Goal: Task Accomplishment & Management: Manage account settings

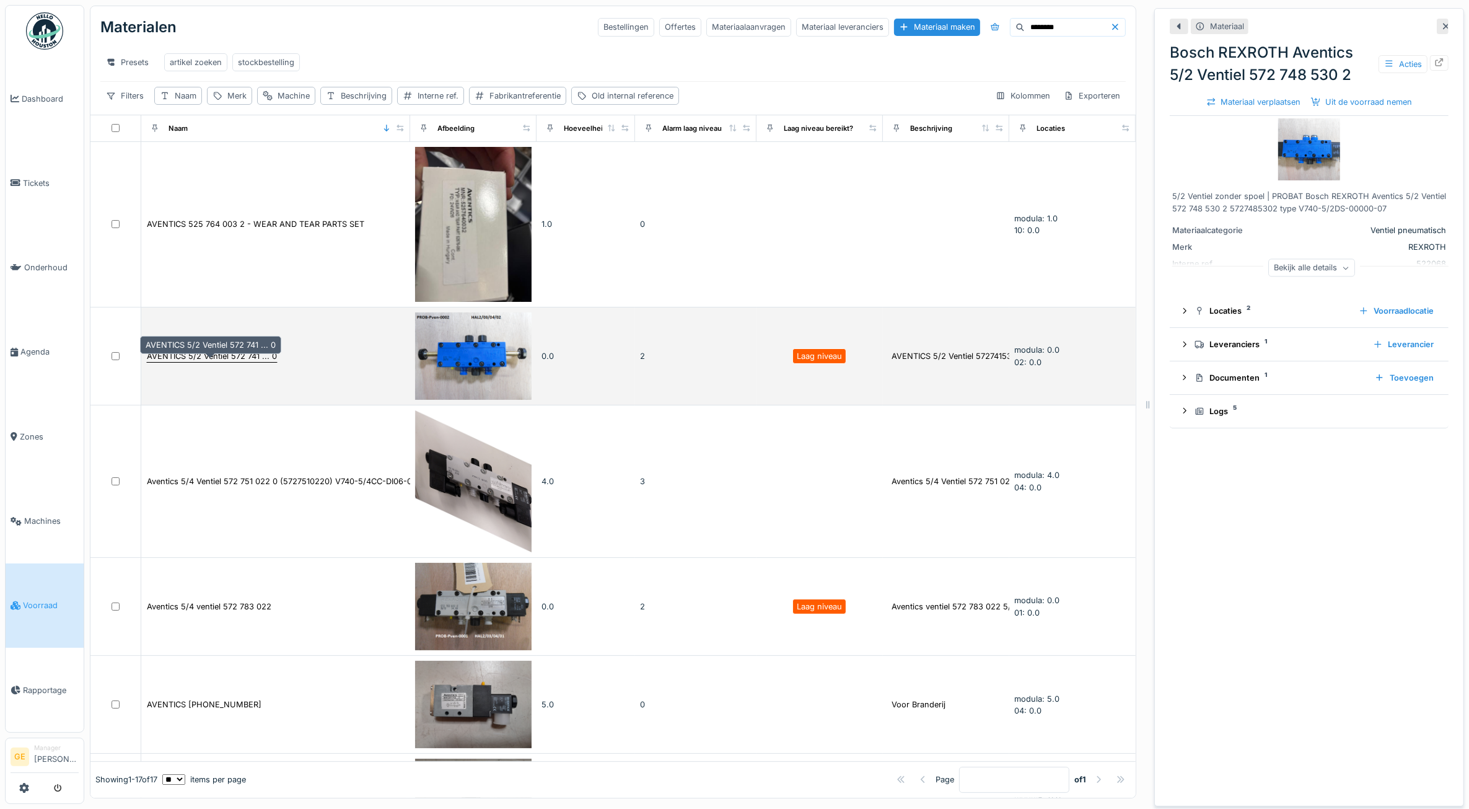
click at [255, 362] on div "AVENTICS 5/2 Ventiel 572 741 ... 0" at bounding box center [212, 356] width 130 height 12
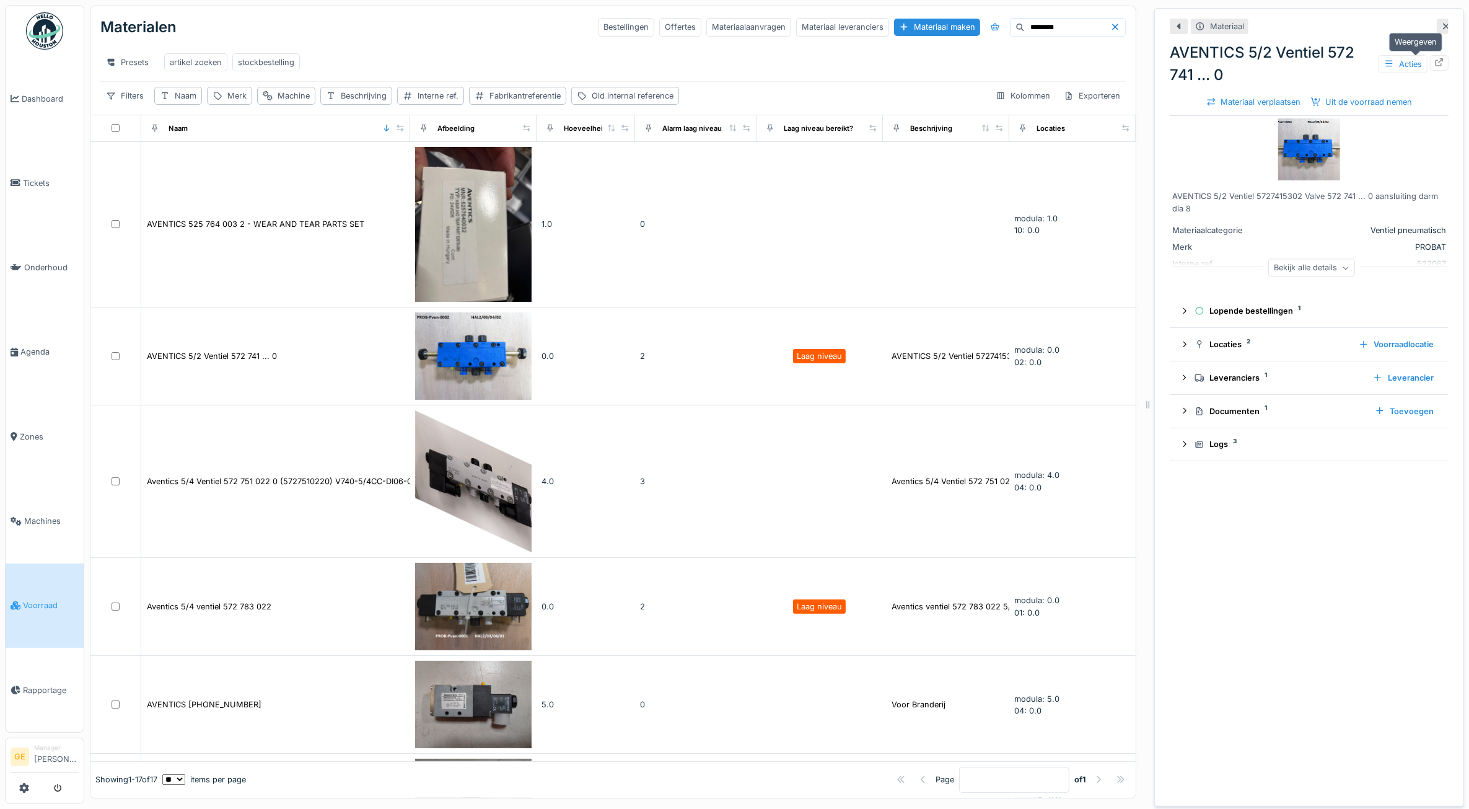
click at [1434, 65] on icon at bounding box center [1439, 62] width 10 height 8
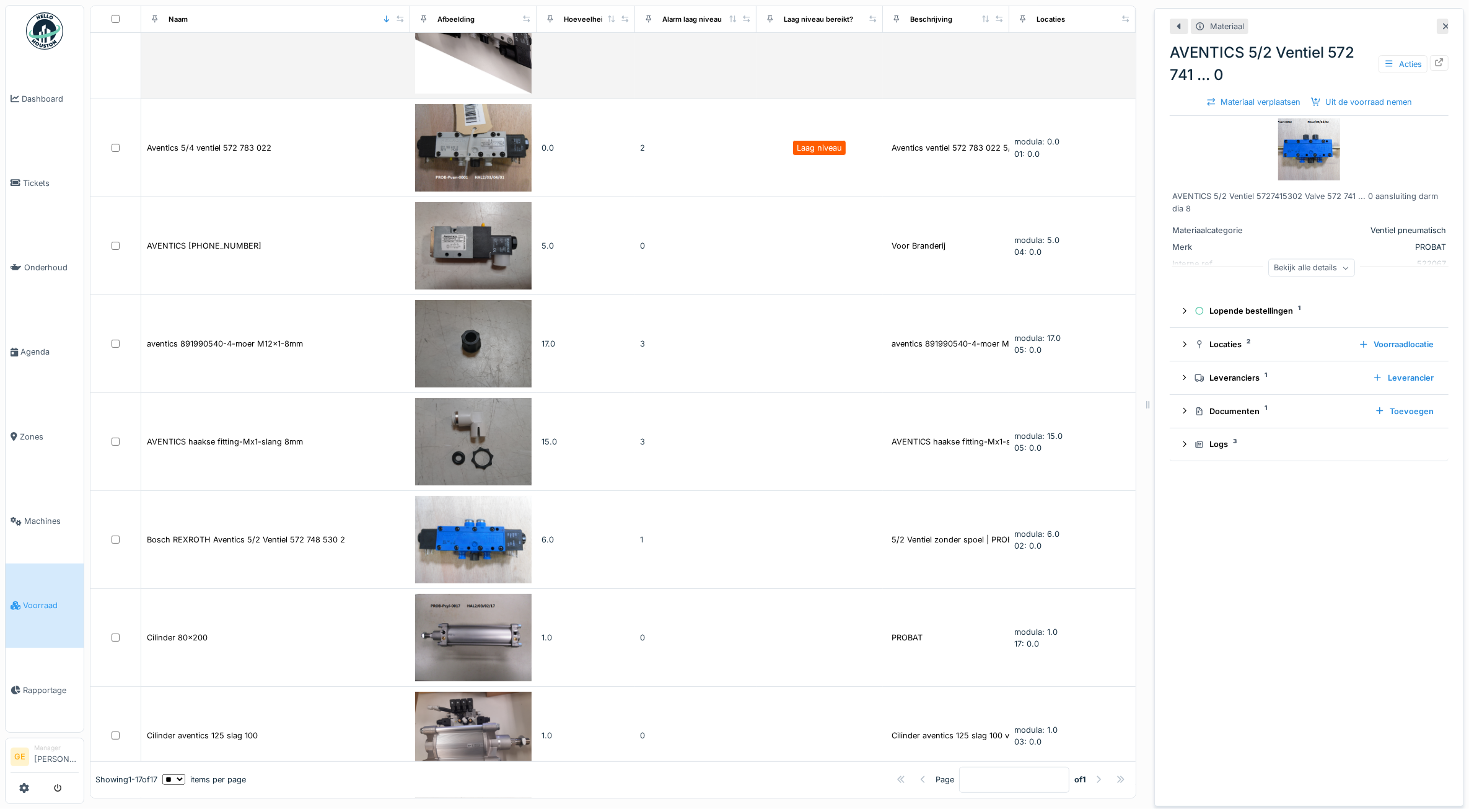
scroll to position [465, 0]
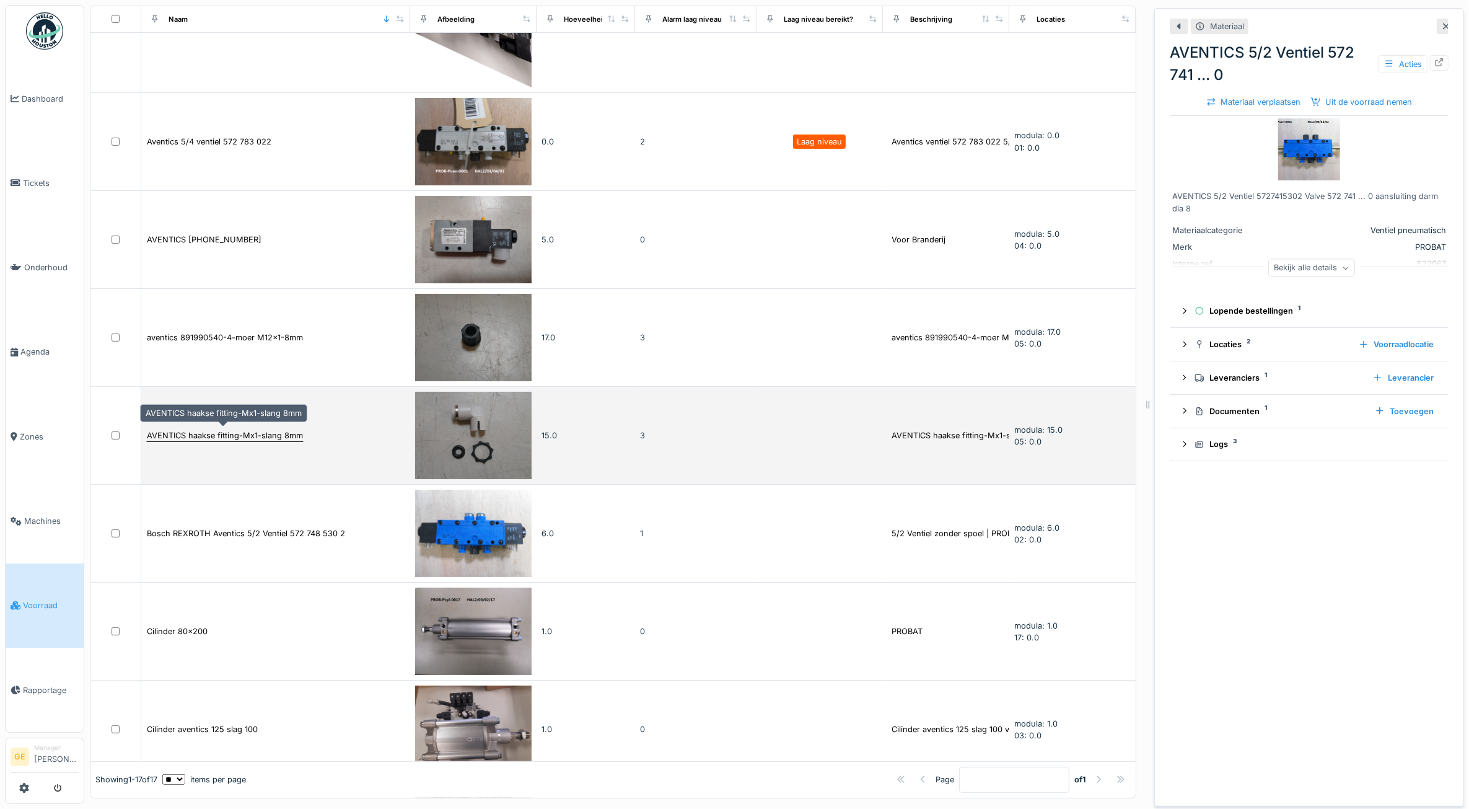
click at [233, 434] on div "AVENTICS haakse fitting-Mx1-slang 8mm" at bounding box center [225, 435] width 156 height 12
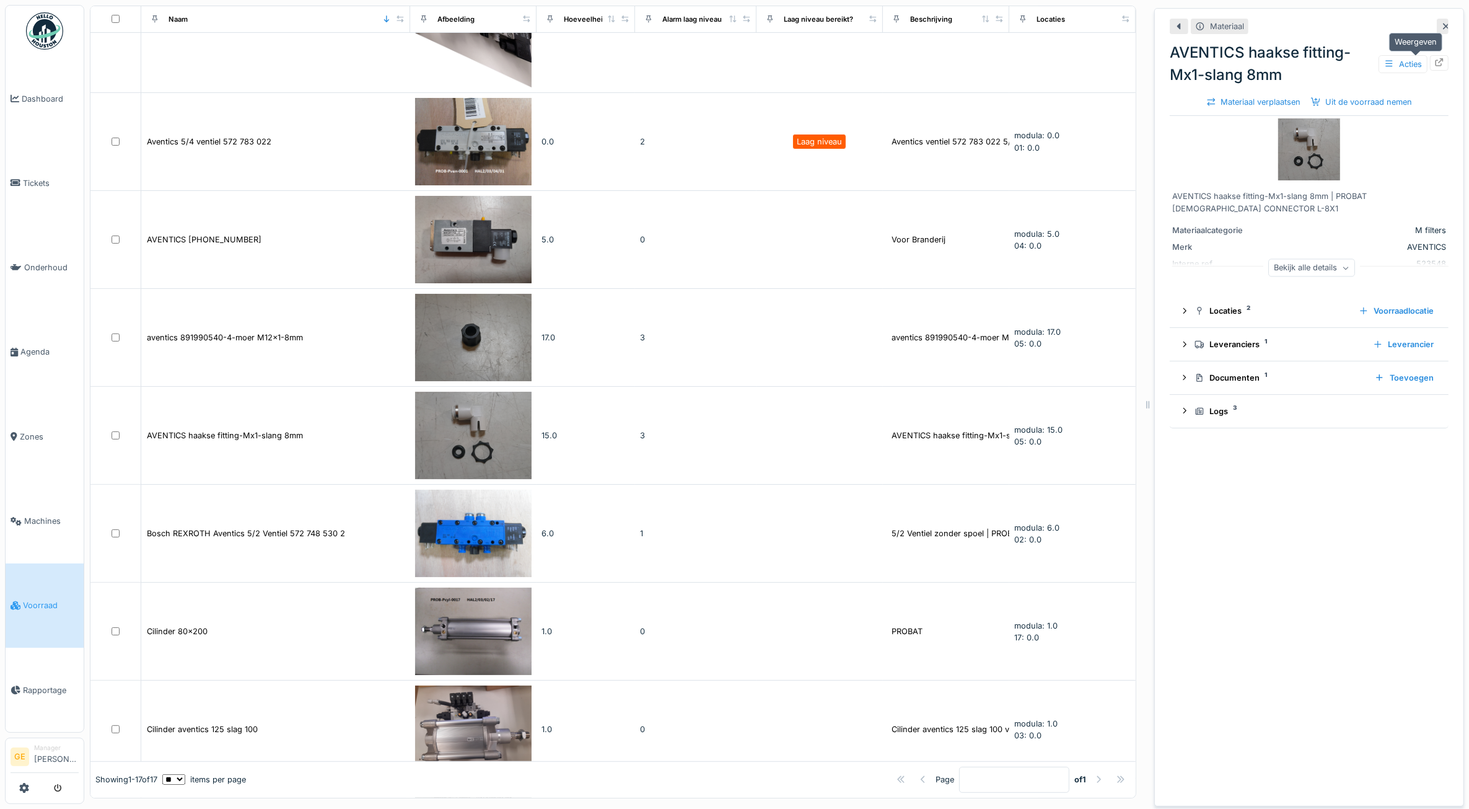
click at [1434, 64] on icon at bounding box center [1439, 62] width 10 height 8
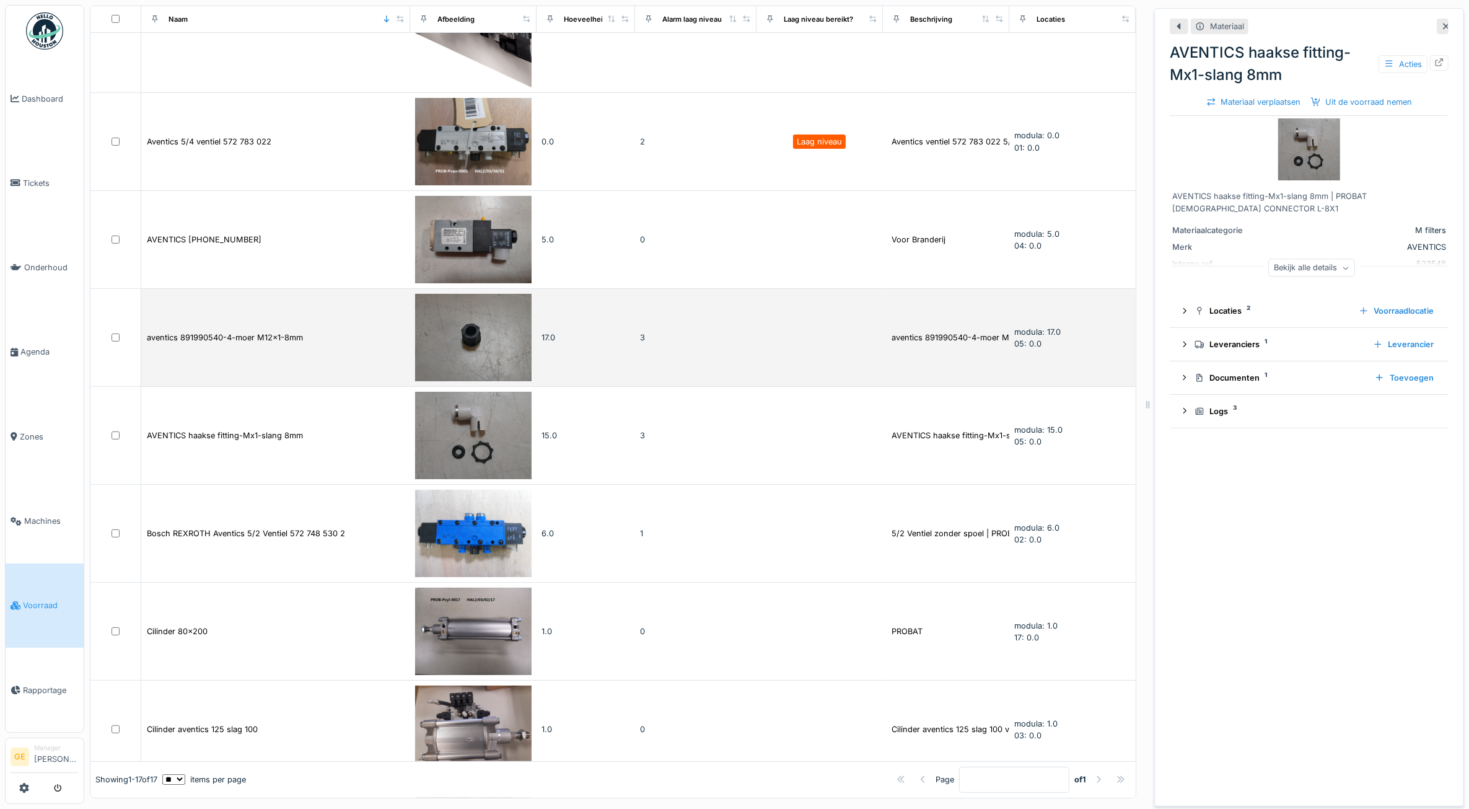
scroll to position [310, 0]
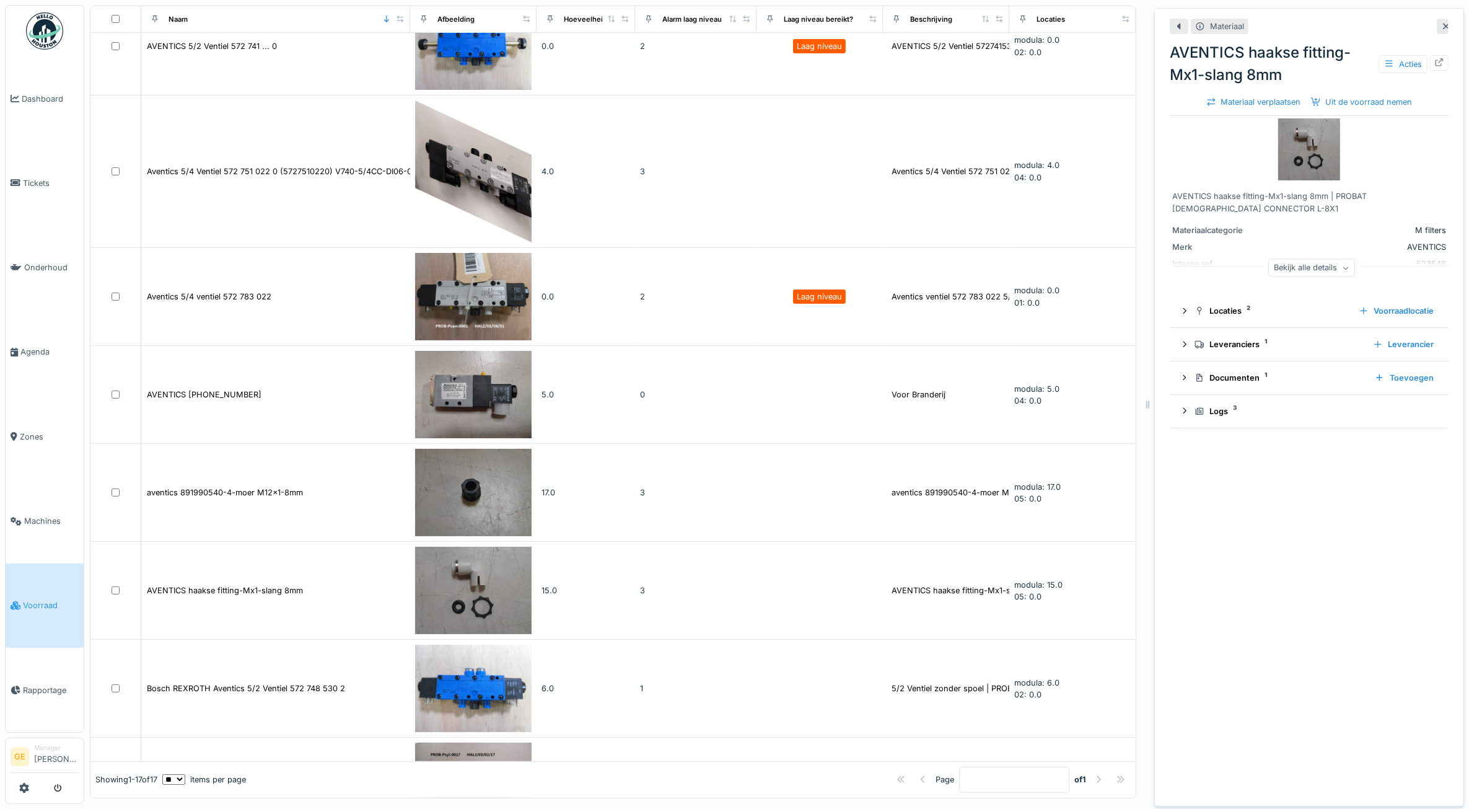
click at [1441, 22] on icon at bounding box center [1446, 26] width 10 height 8
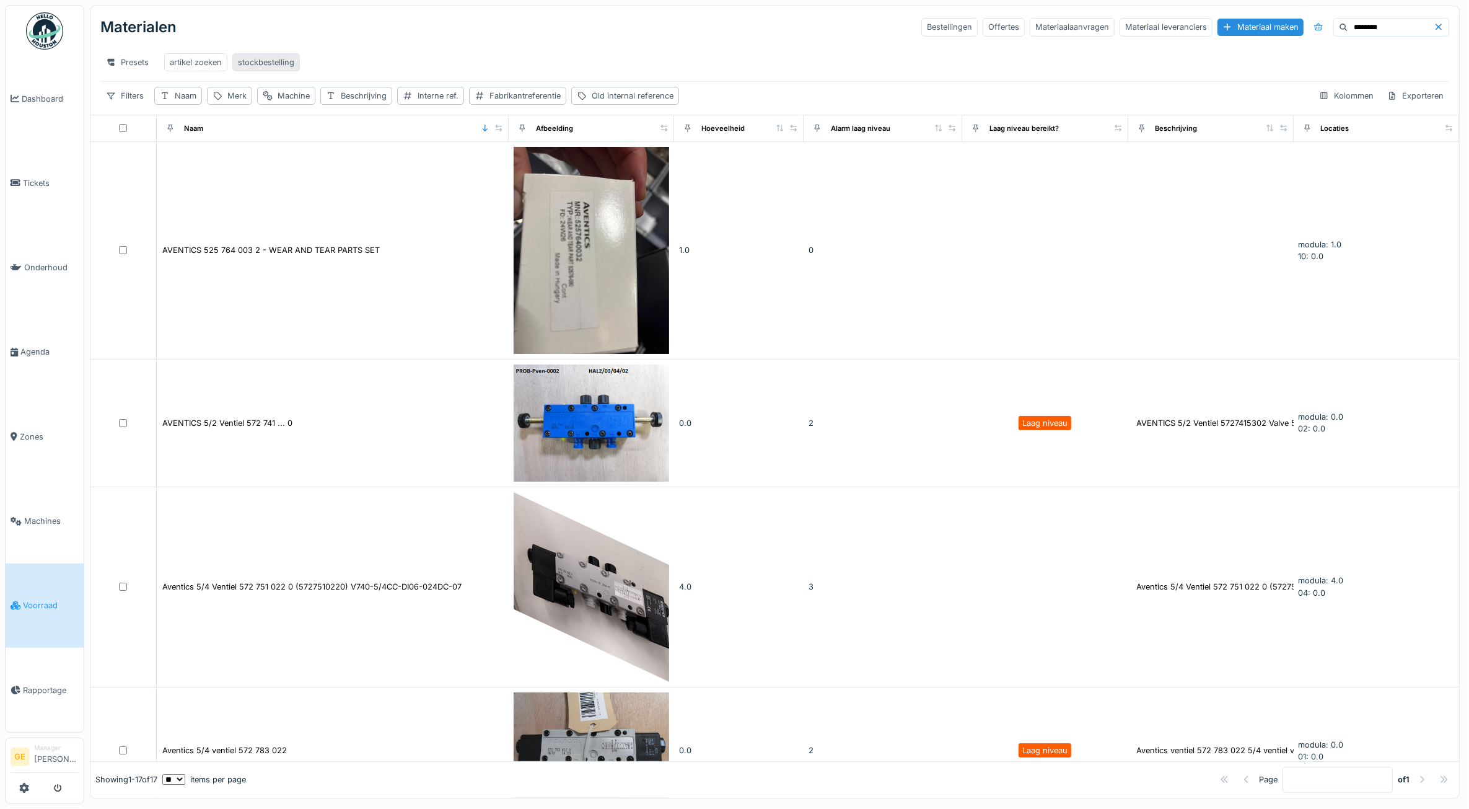
click at [270, 59] on div "stockbestelling" at bounding box center [266, 62] width 56 height 12
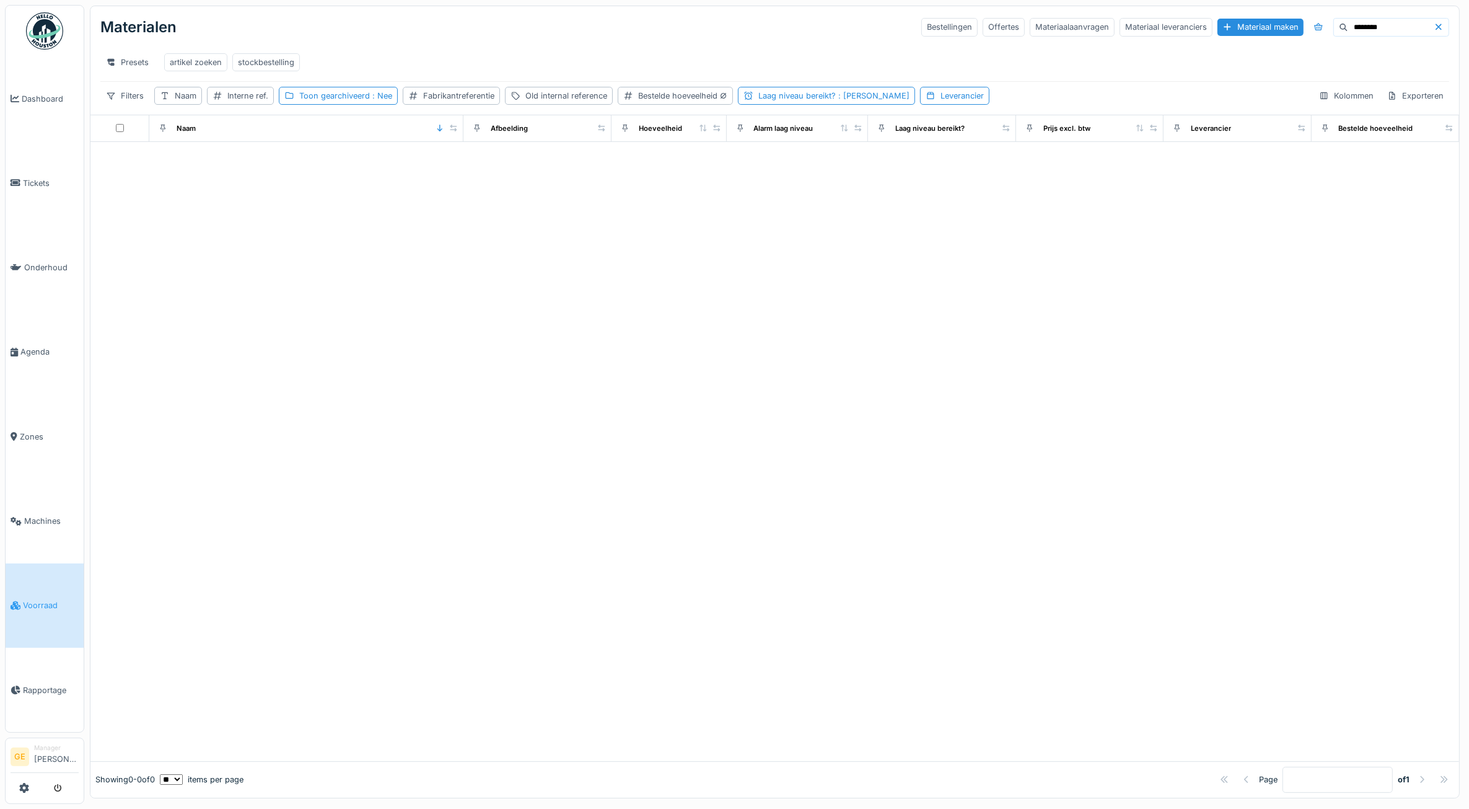
click at [1436, 25] on icon at bounding box center [1439, 27] width 6 height 6
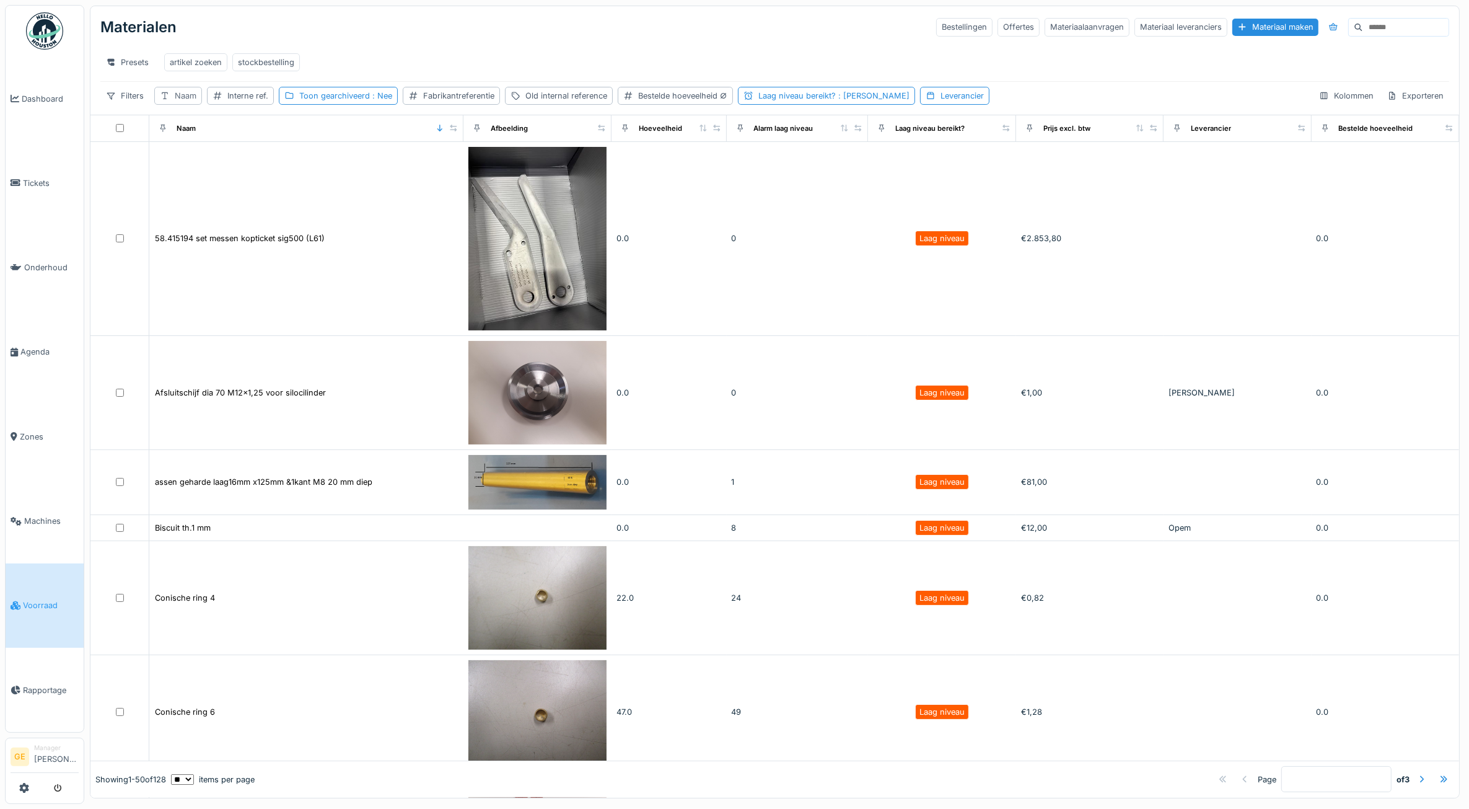
click at [182, 102] on div "Naam" at bounding box center [186, 96] width 22 height 12
click at [214, 170] on input "Naam" at bounding box center [223, 168] width 126 height 26
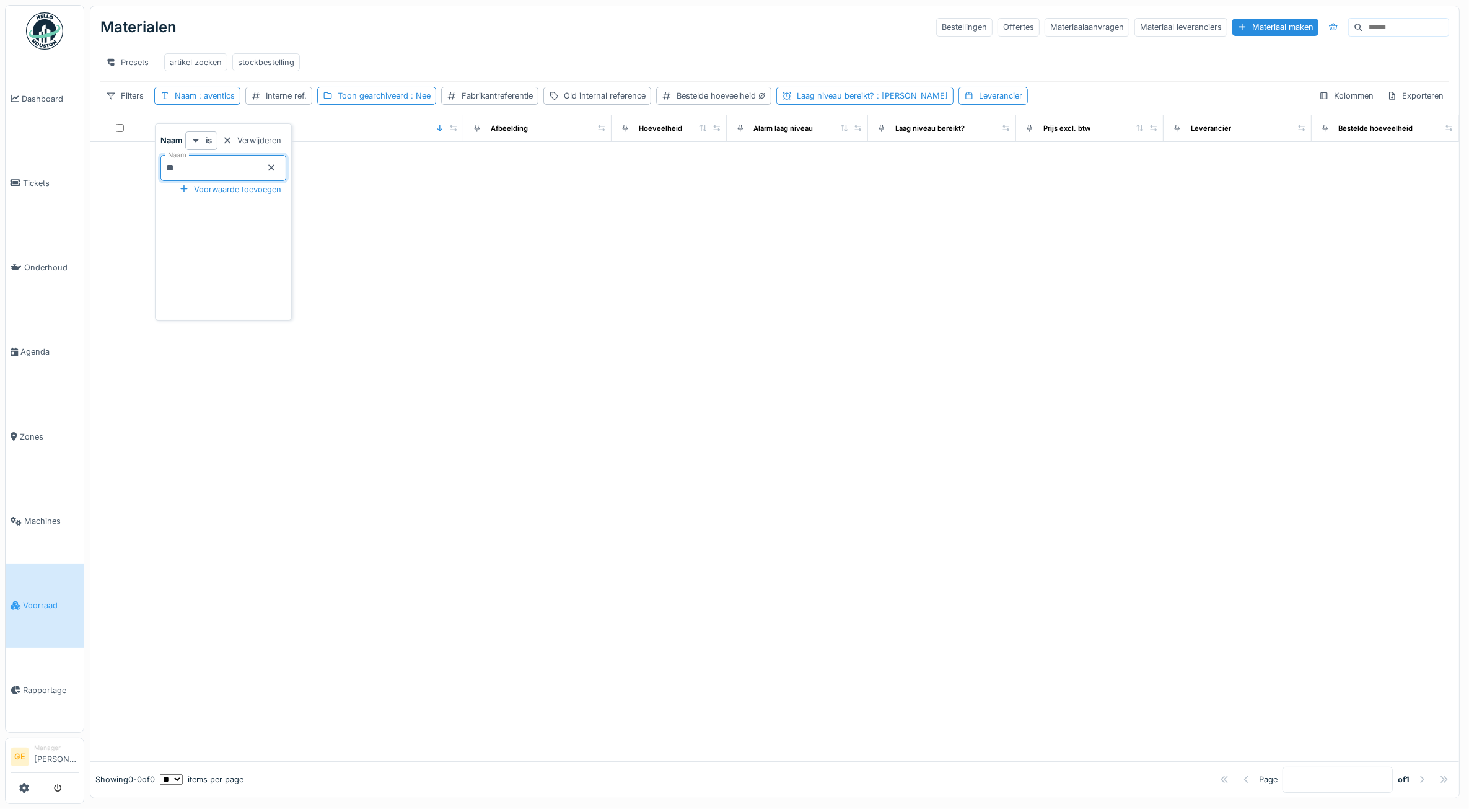
type input "*"
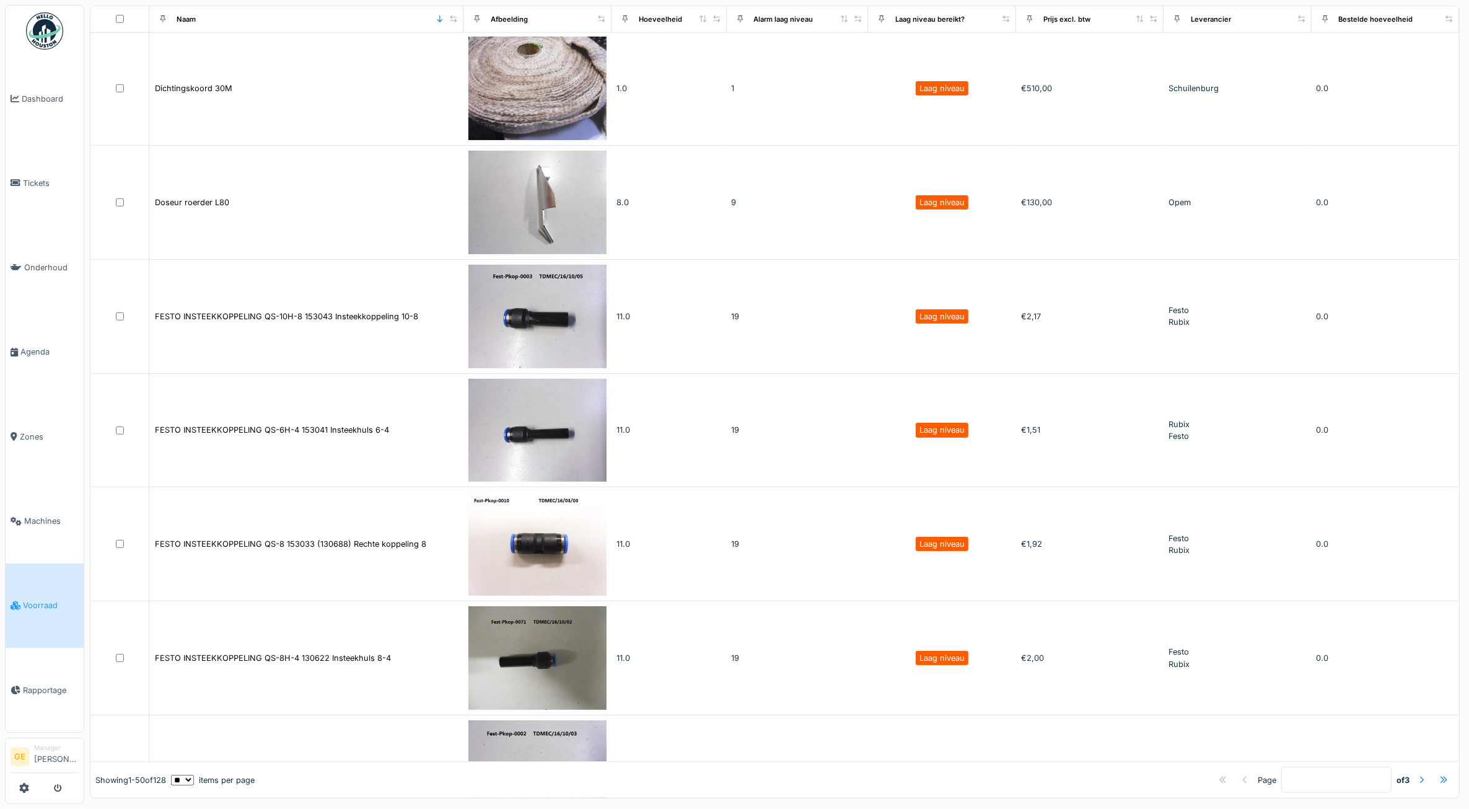
scroll to position [852, 0]
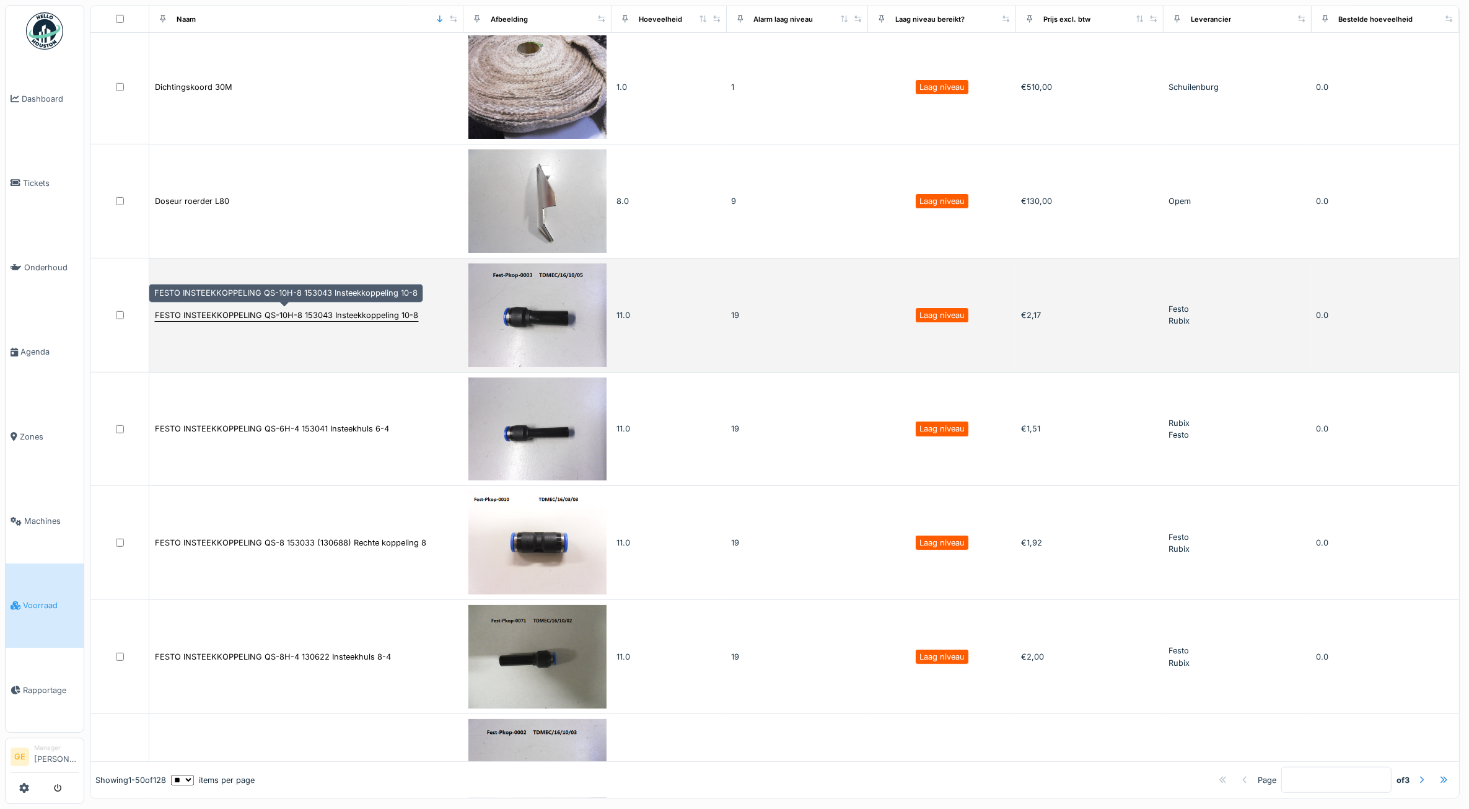
drag, startPoint x: 424, startPoint y: 315, endPoint x: 212, endPoint y: 320, distance: 212.6
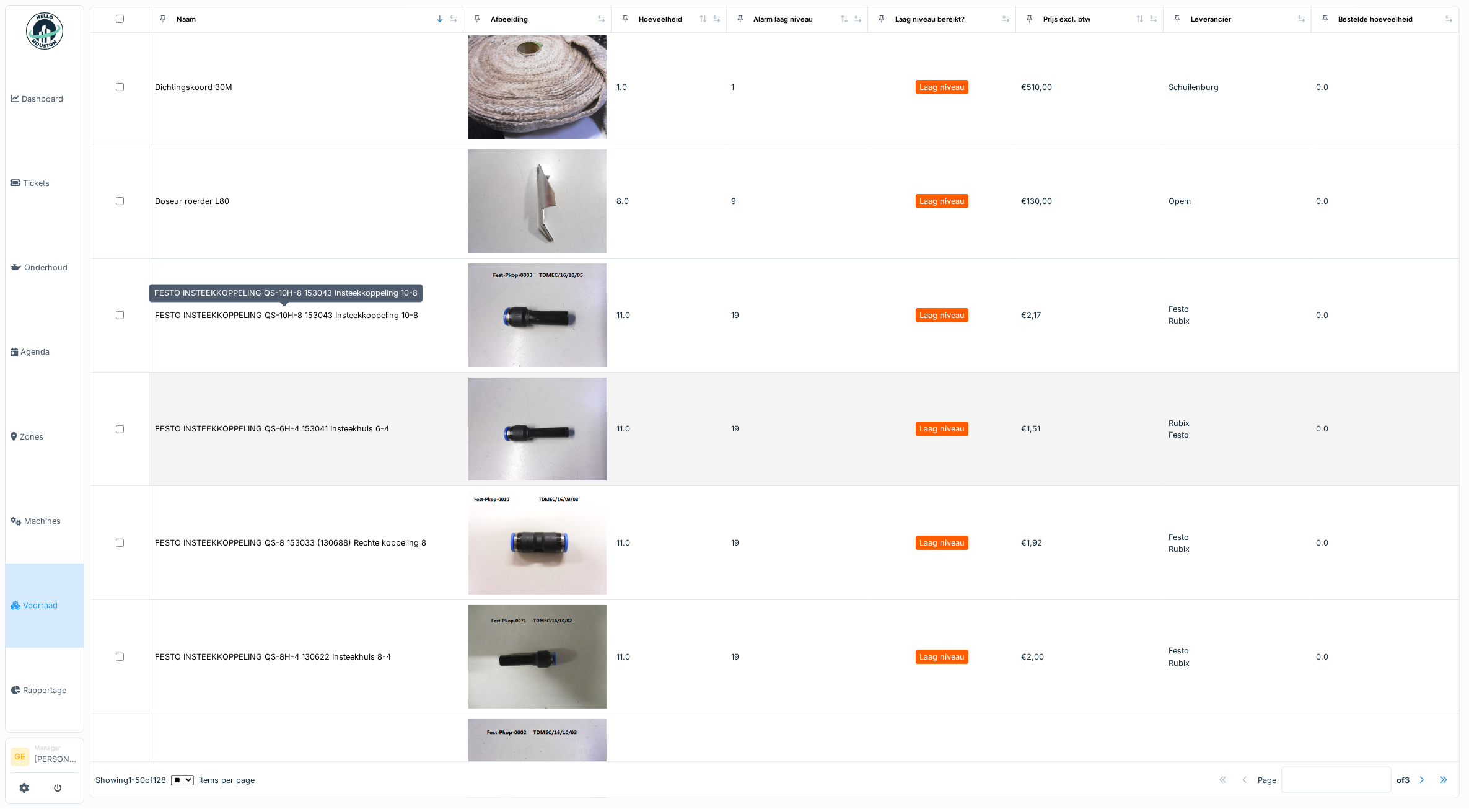
click at [163, 315] on div "FESTO INSTEEKKOPPELING QS-10H-8 153043 Insteekkoppeling 10-8" at bounding box center [306, 315] width 304 height 13
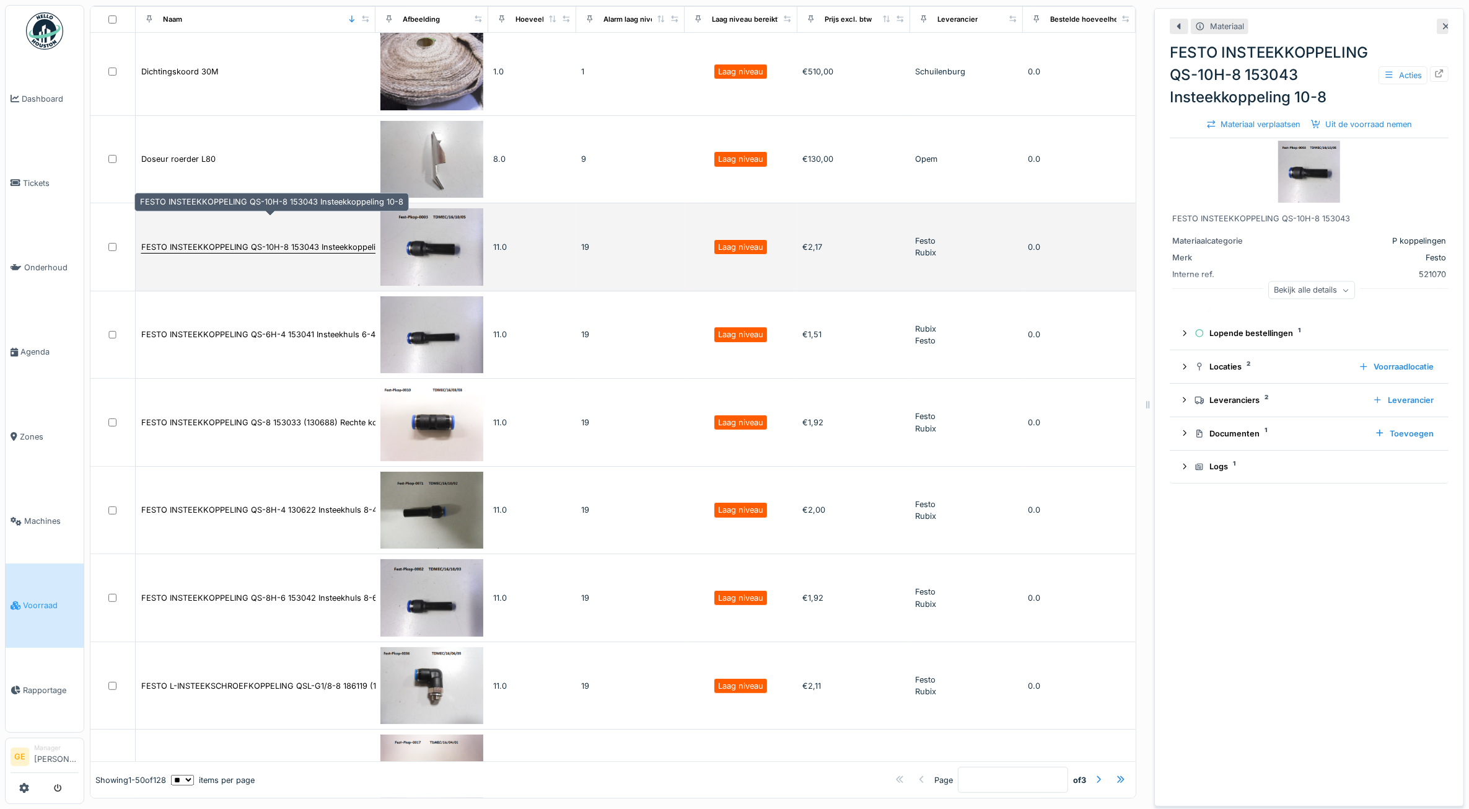
drag, startPoint x: 319, startPoint y: 222, endPoint x: 243, endPoint y: 222, distance: 76.2
click at [254, 241] on div "FESTO INSTEEKKOPPELING QS-10H-8 153043 Insteekkoppeling 10-8" at bounding box center [272, 247] width 263 height 12
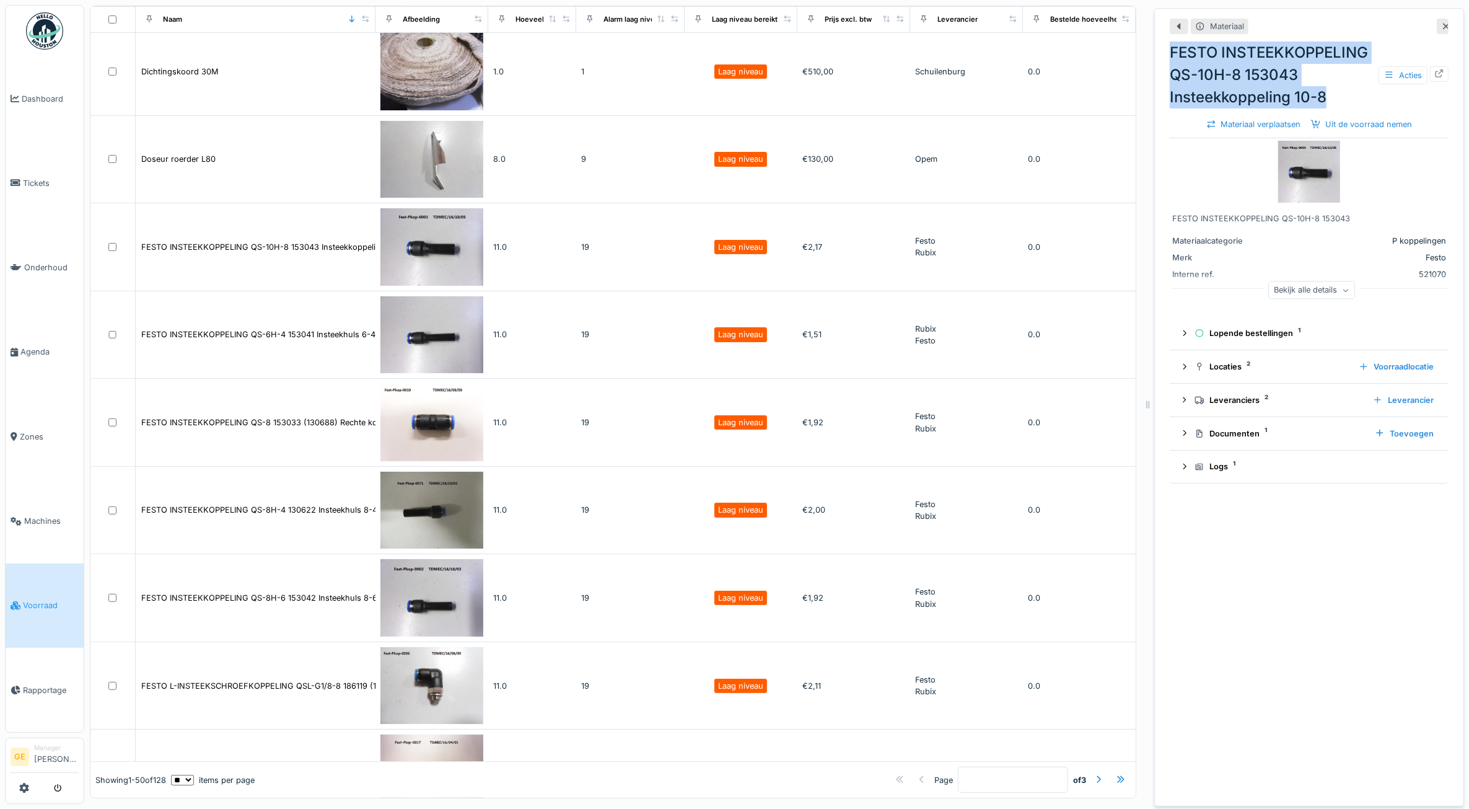
drag, startPoint x: 243, startPoint y: 222, endPoint x: 1322, endPoint y: 115, distance: 1084.1
click at [1322, 108] on div "FESTO INSTEEKKOPPELING QS-10H-8 153043 Insteekkoppeling 10-8 Acties" at bounding box center [1309, 75] width 279 height 67
copy div "FESTO INSTEEKKOPPELING QS-10H-8 153043 Insteekkoppeling 10-8"
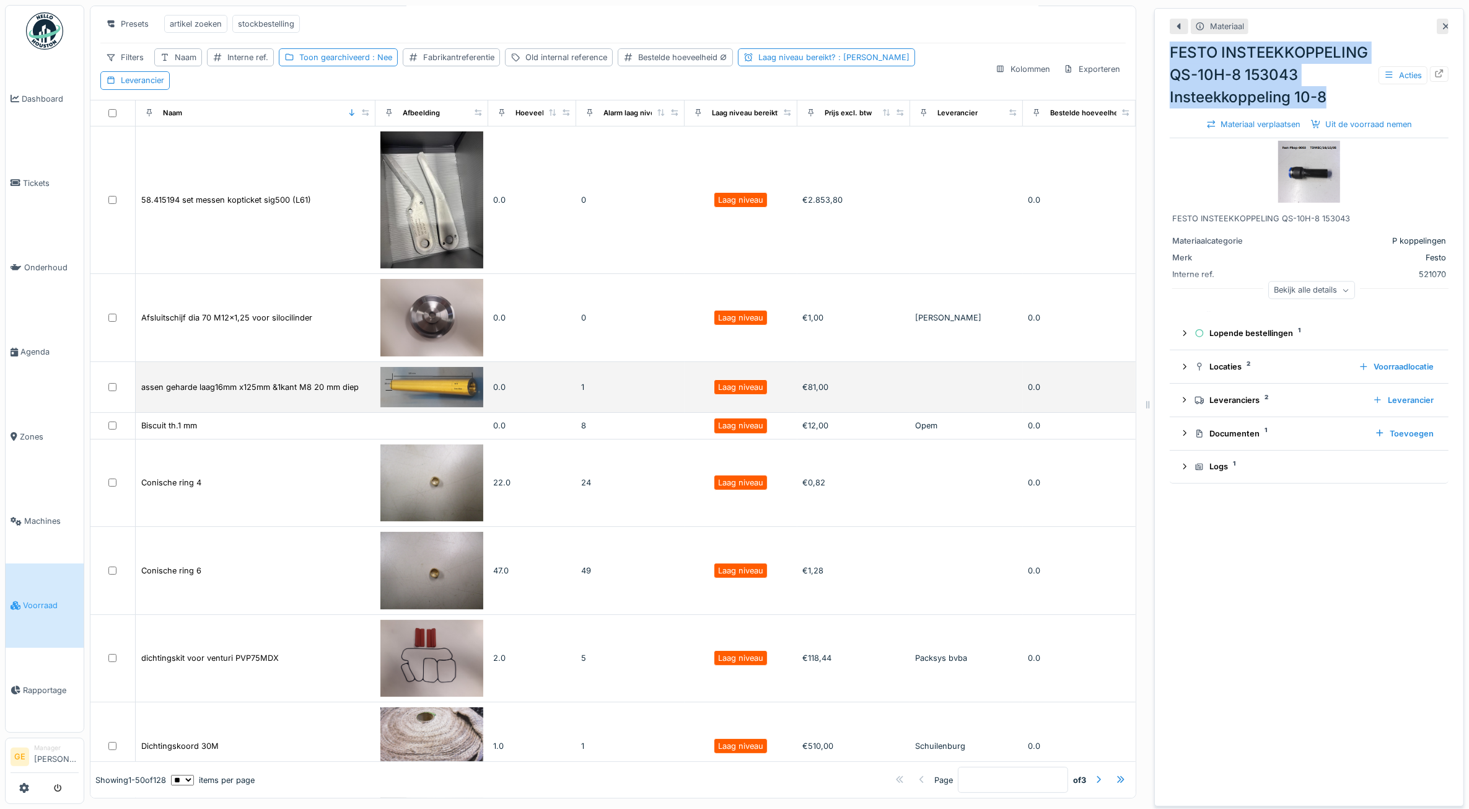
scroll to position [15, 0]
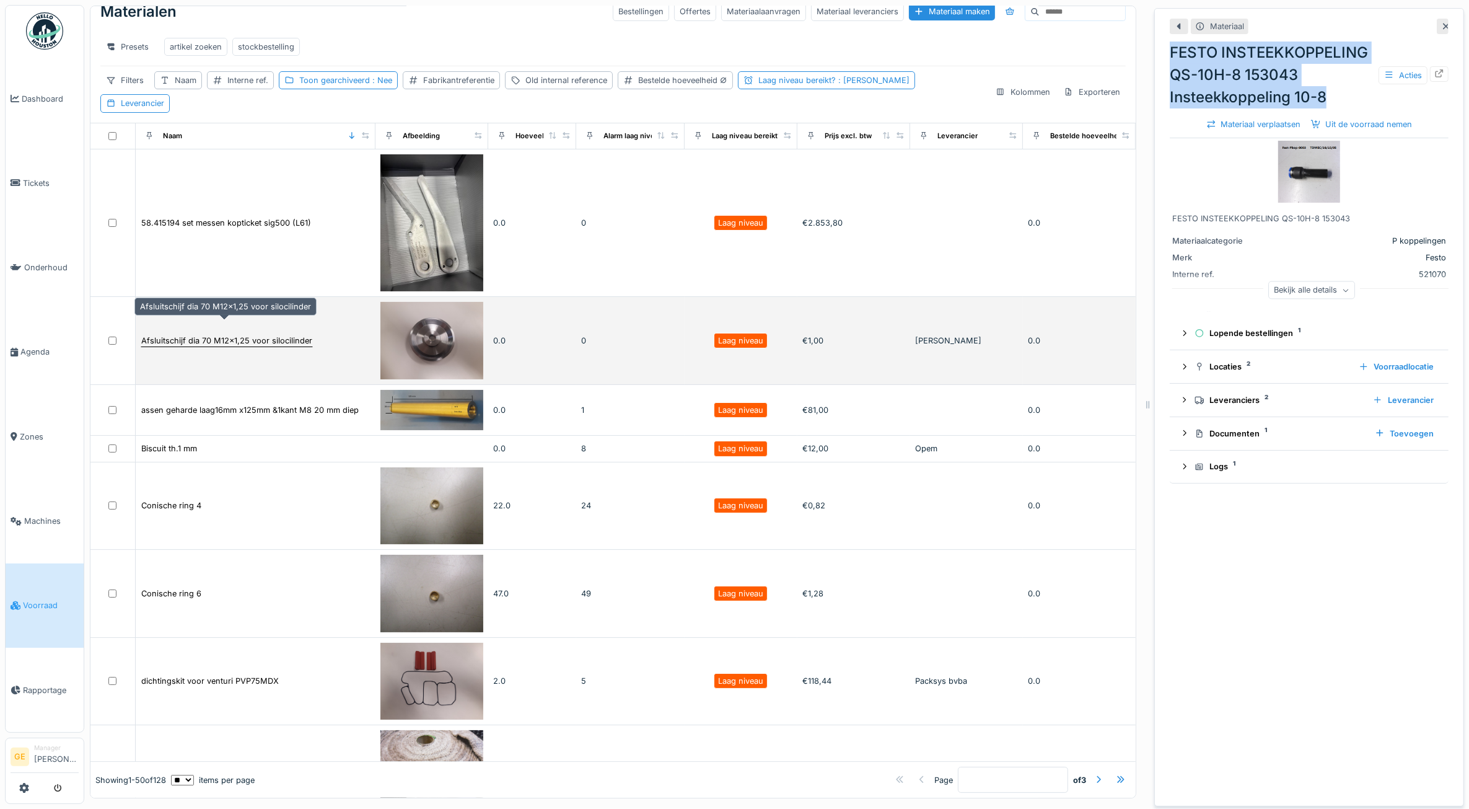
click at [295, 335] on div "Afsluitschijf dia 70 M12x1,25 voor silocilinder" at bounding box center [226, 341] width 171 height 12
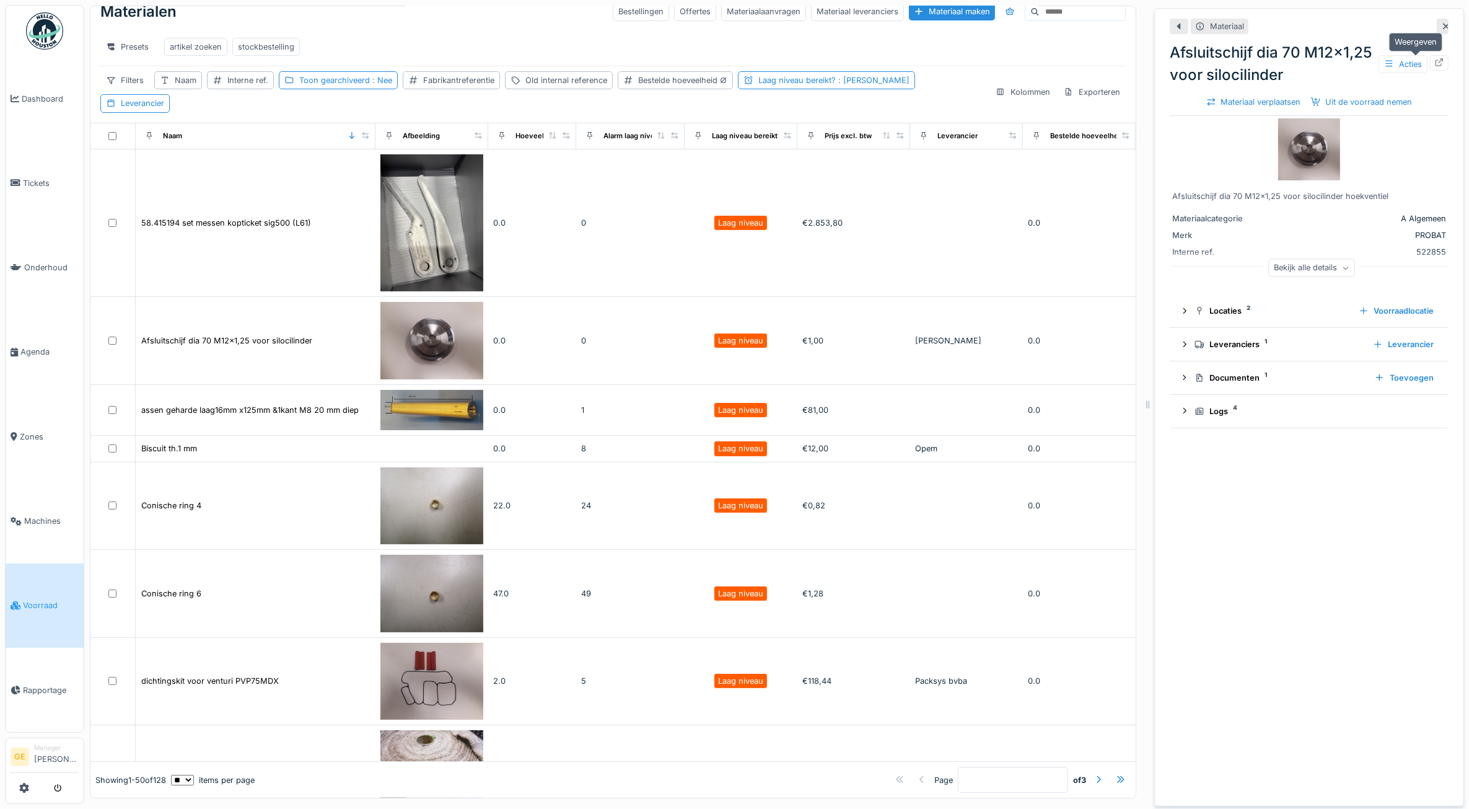
click at [1434, 69] on div at bounding box center [1439, 63] width 10 height 12
click at [209, 44] on div "artikel zoeken" at bounding box center [196, 47] width 52 height 12
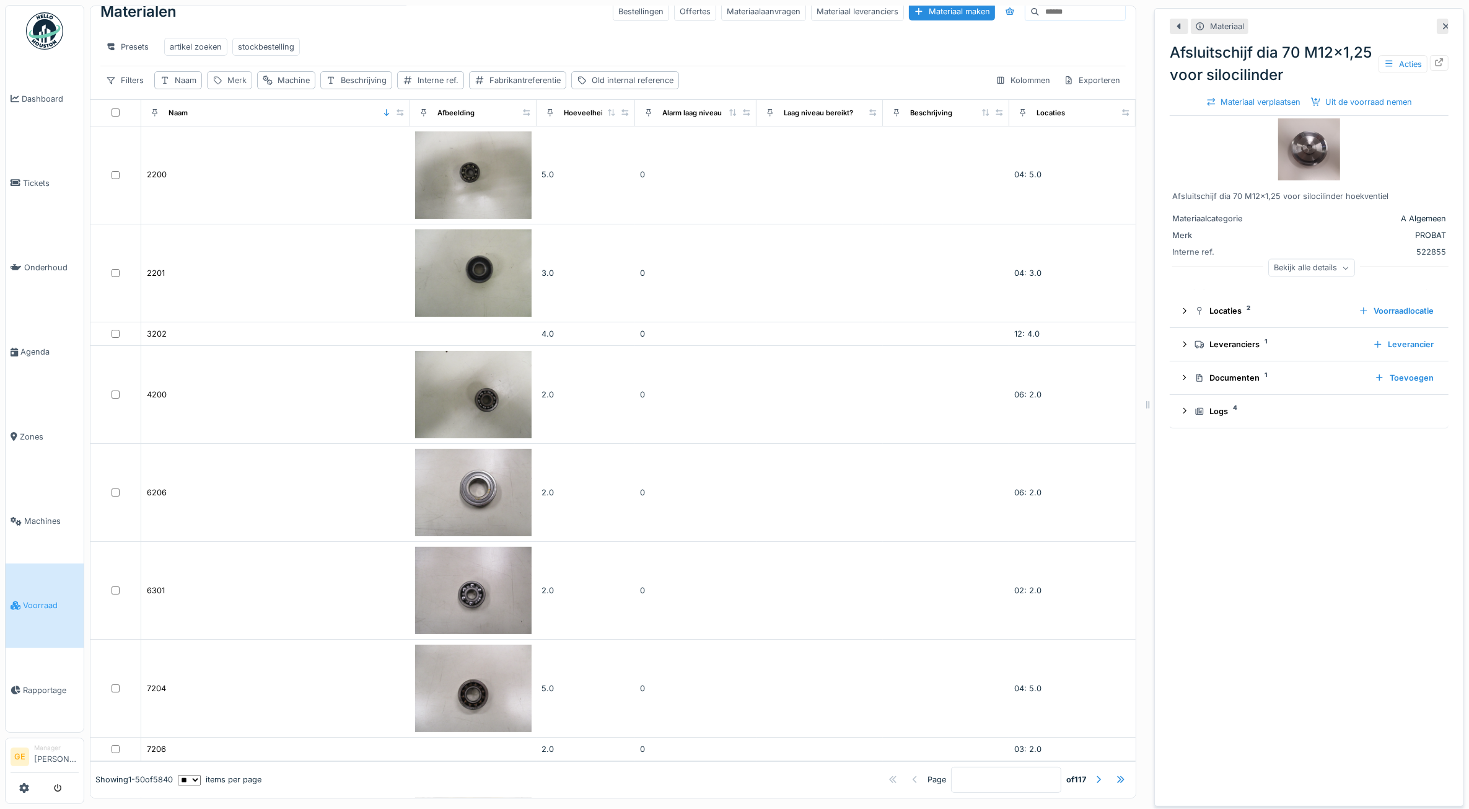
drag, startPoint x: 184, startPoint y: 90, endPoint x: 211, endPoint y: 98, distance: 28.3
click at [184, 86] on div "Naam" at bounding box center [186, 80] width 22 height 12
click at [227, 146] on input "Naam" at bounding box center [223, 152] width 126 height 26
type input "********"
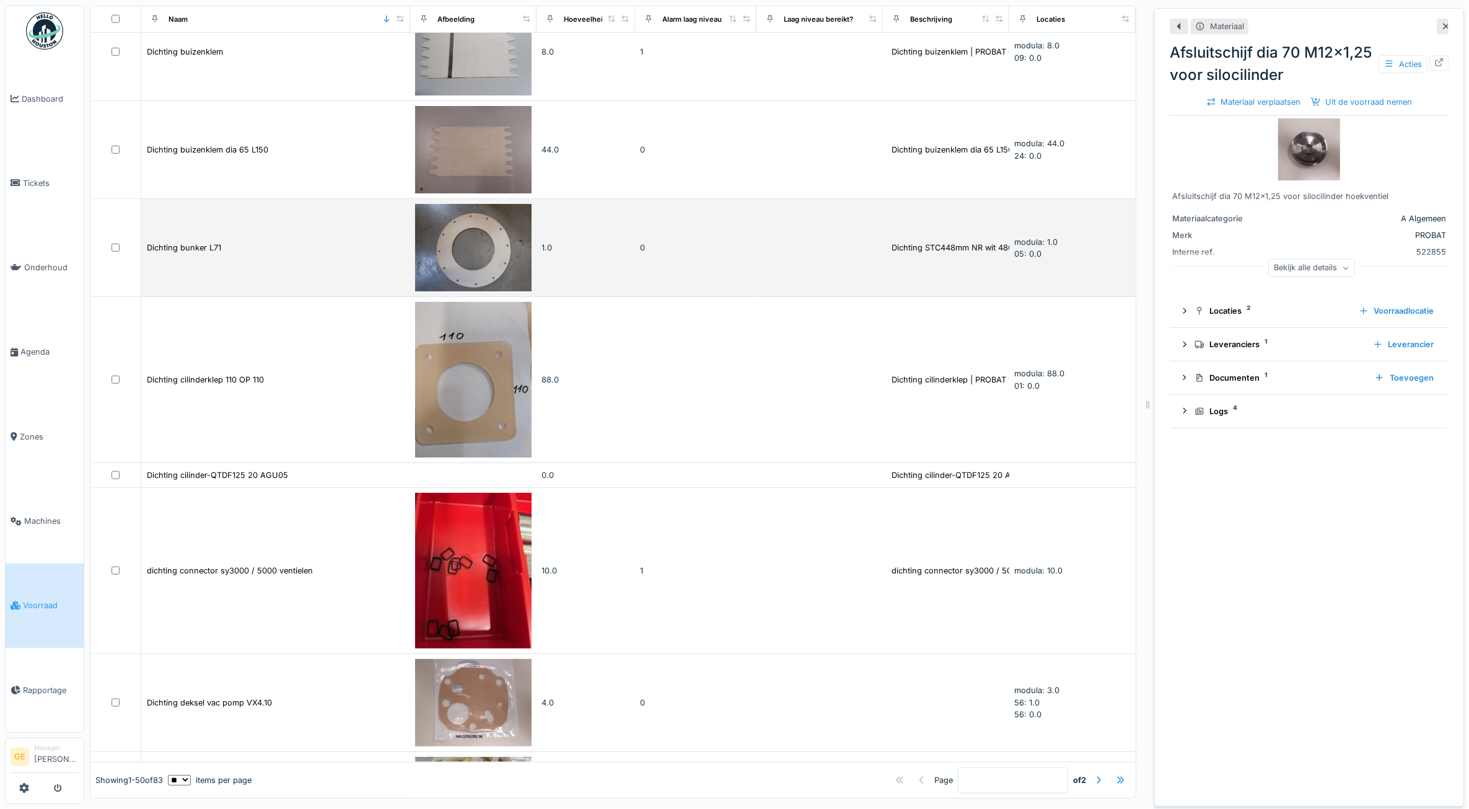
scroll to position [1255, 0]
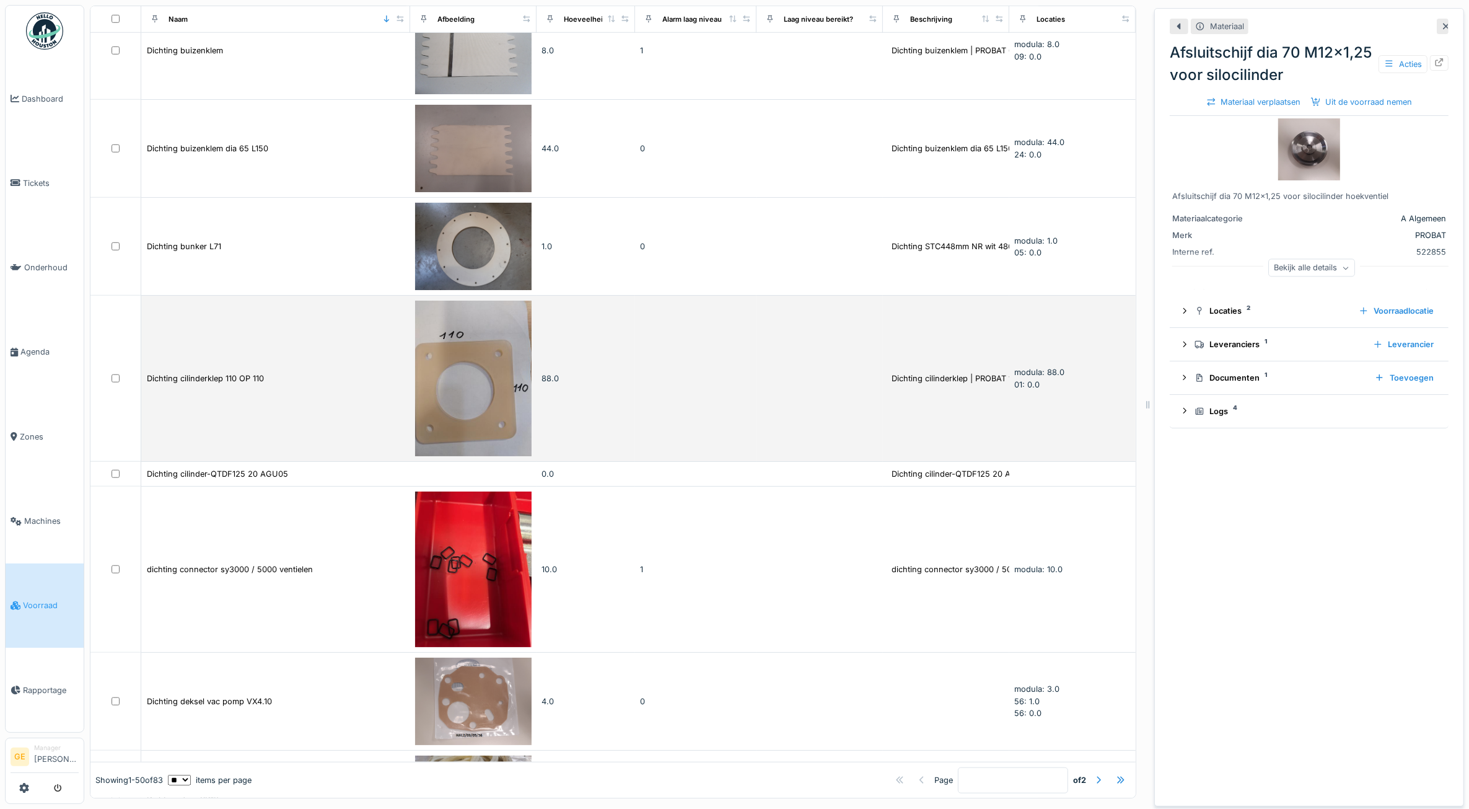
click at [456, 369] on img at bounding box center [473, 379] width 116 height 156
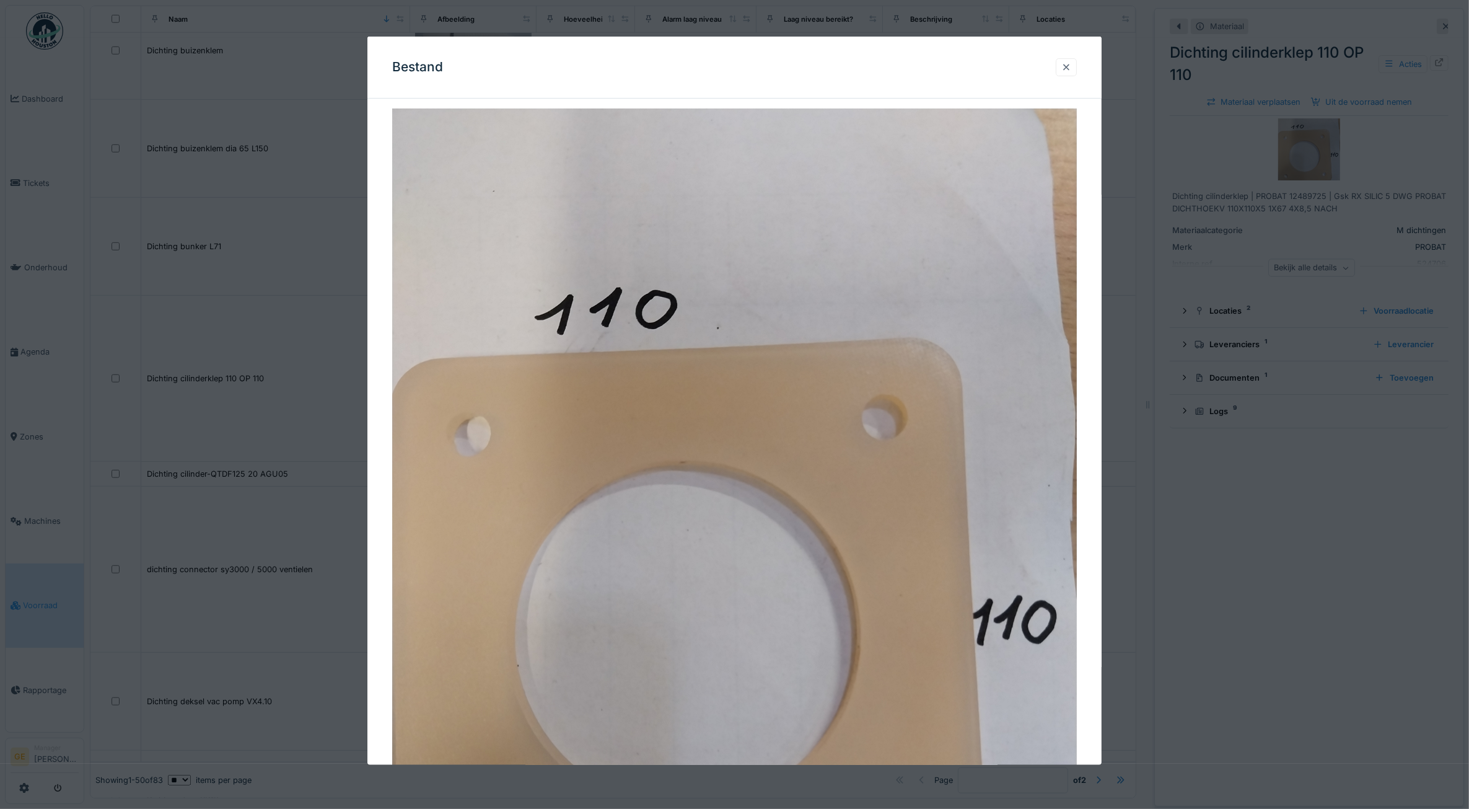
click at [1069, 69] on div at bounding box center [1066, 67] width 10 height 12
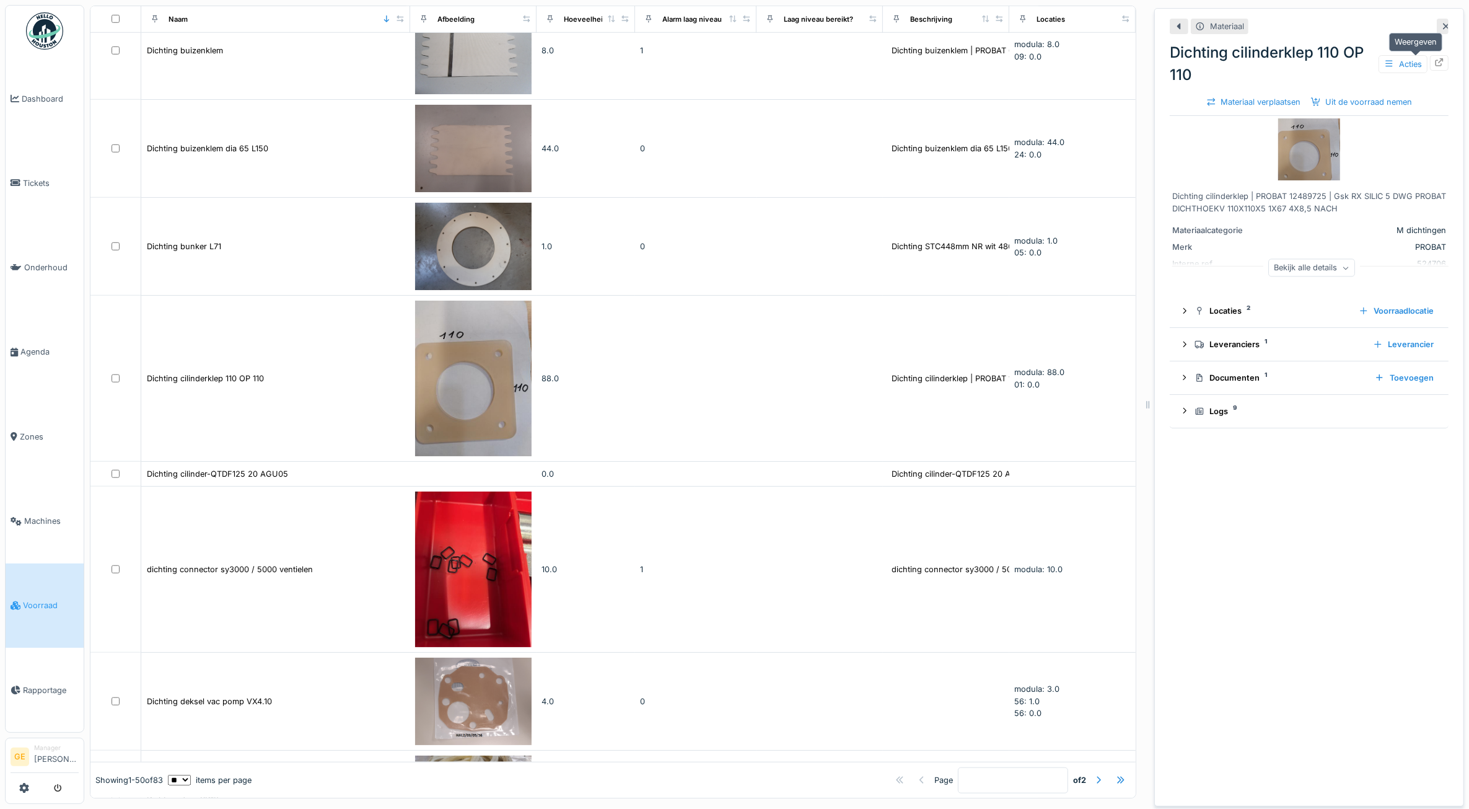
click at [1434, 57] on div at bounding box center [1439, 63] width 10 height 12
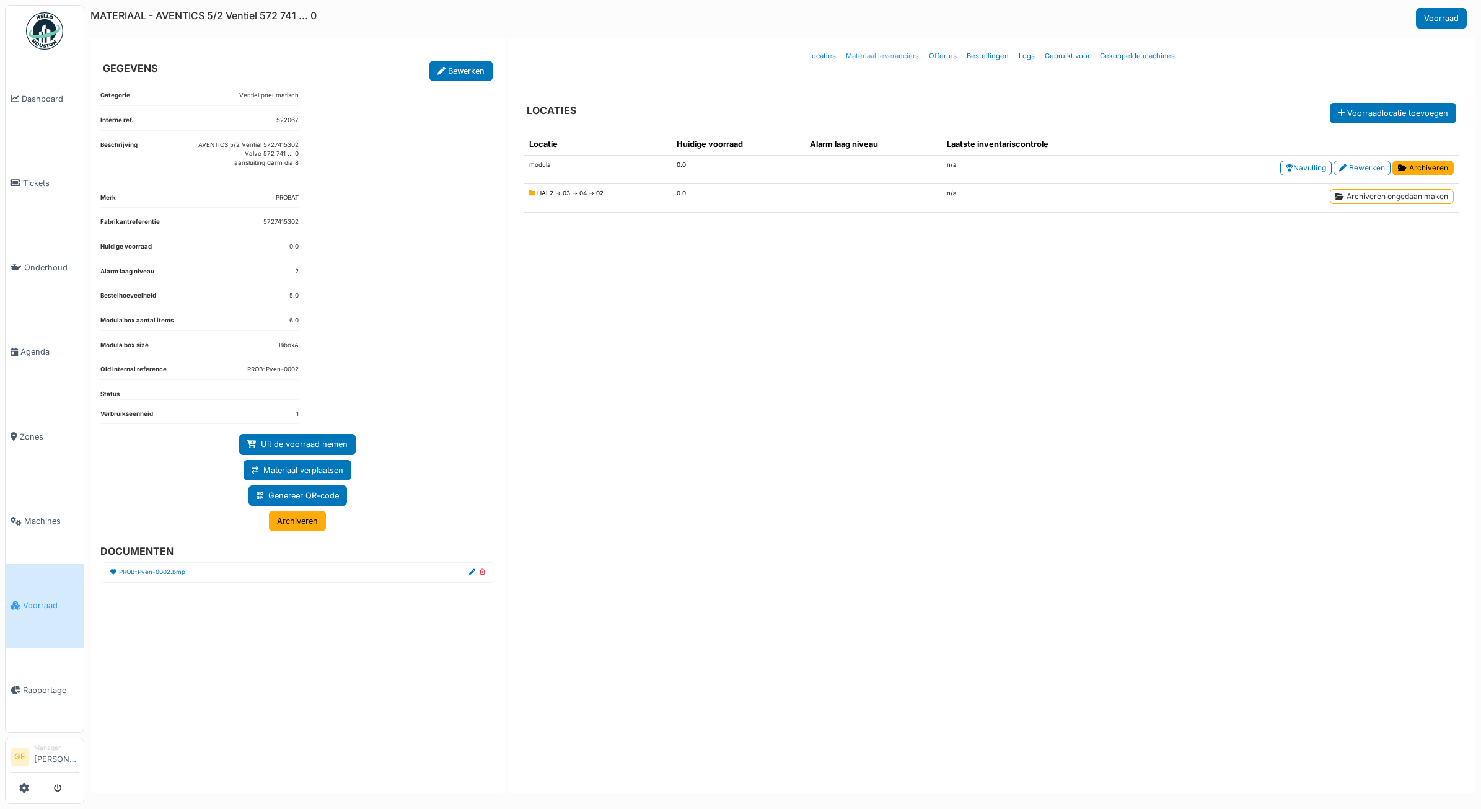
drag, startPoint x: 0, startPoint y: 0, endPoint x: 875, endPoint y: 53, distance: 876.5
click at [875, 53] on link "Materiaal leveranciers" at bounding box center [882, 56] width 83 height 29
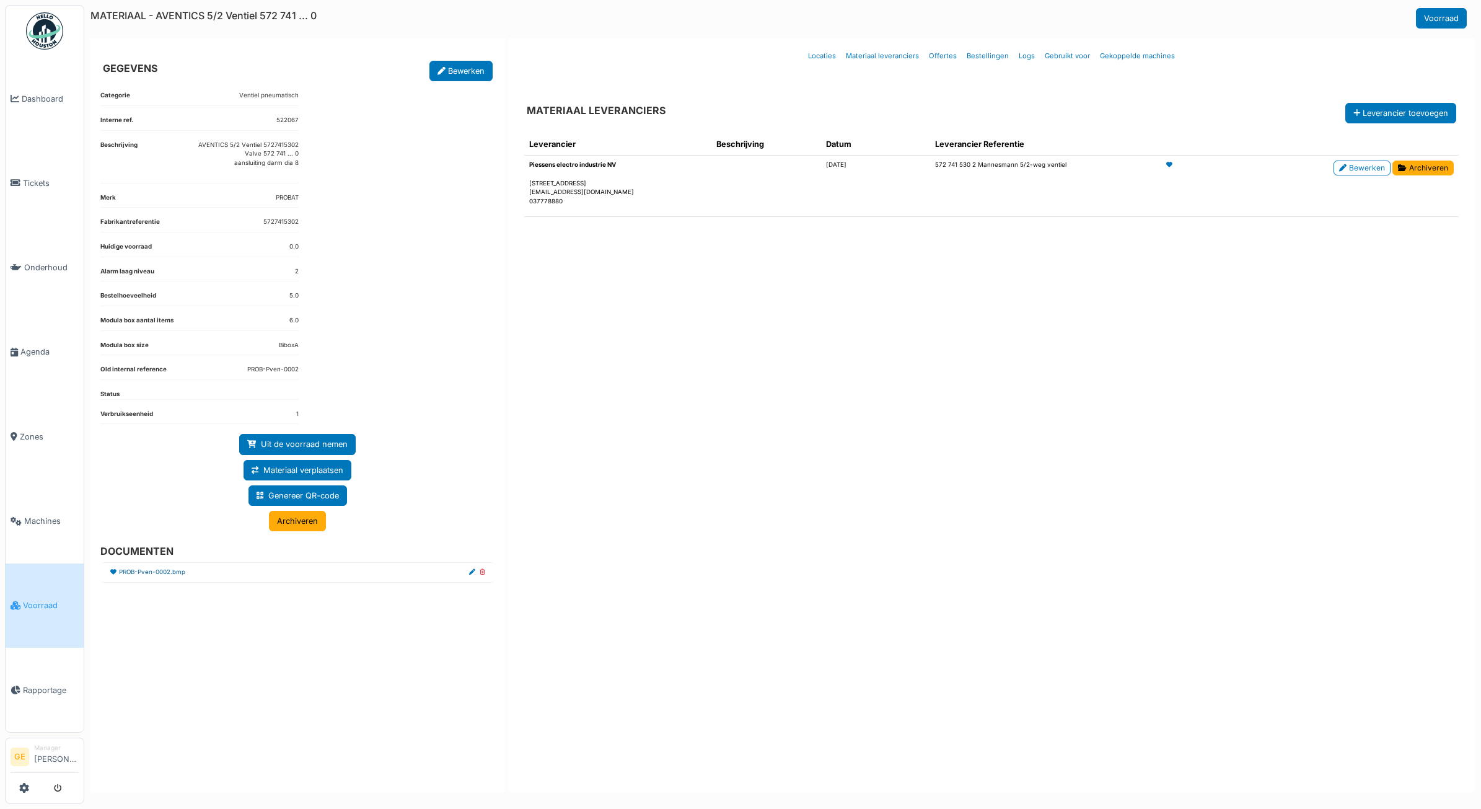
click at [162, 574] on link "PROB-Pven-0002.bmp" at bounding box center [152, 572] width 66 height 9
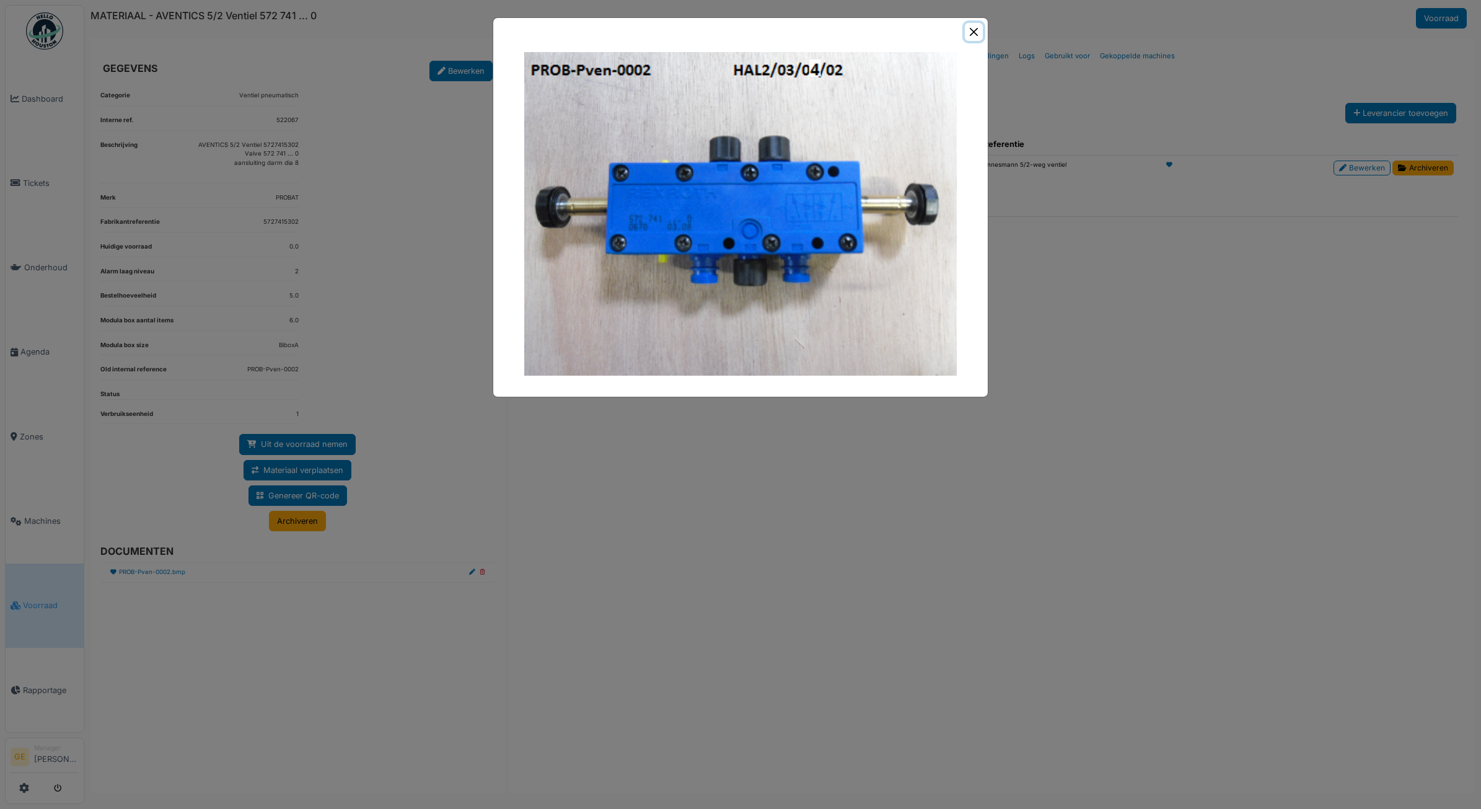
click at [972, 28] on button "Close" at bounding box center [974, 32] width 18 height 18
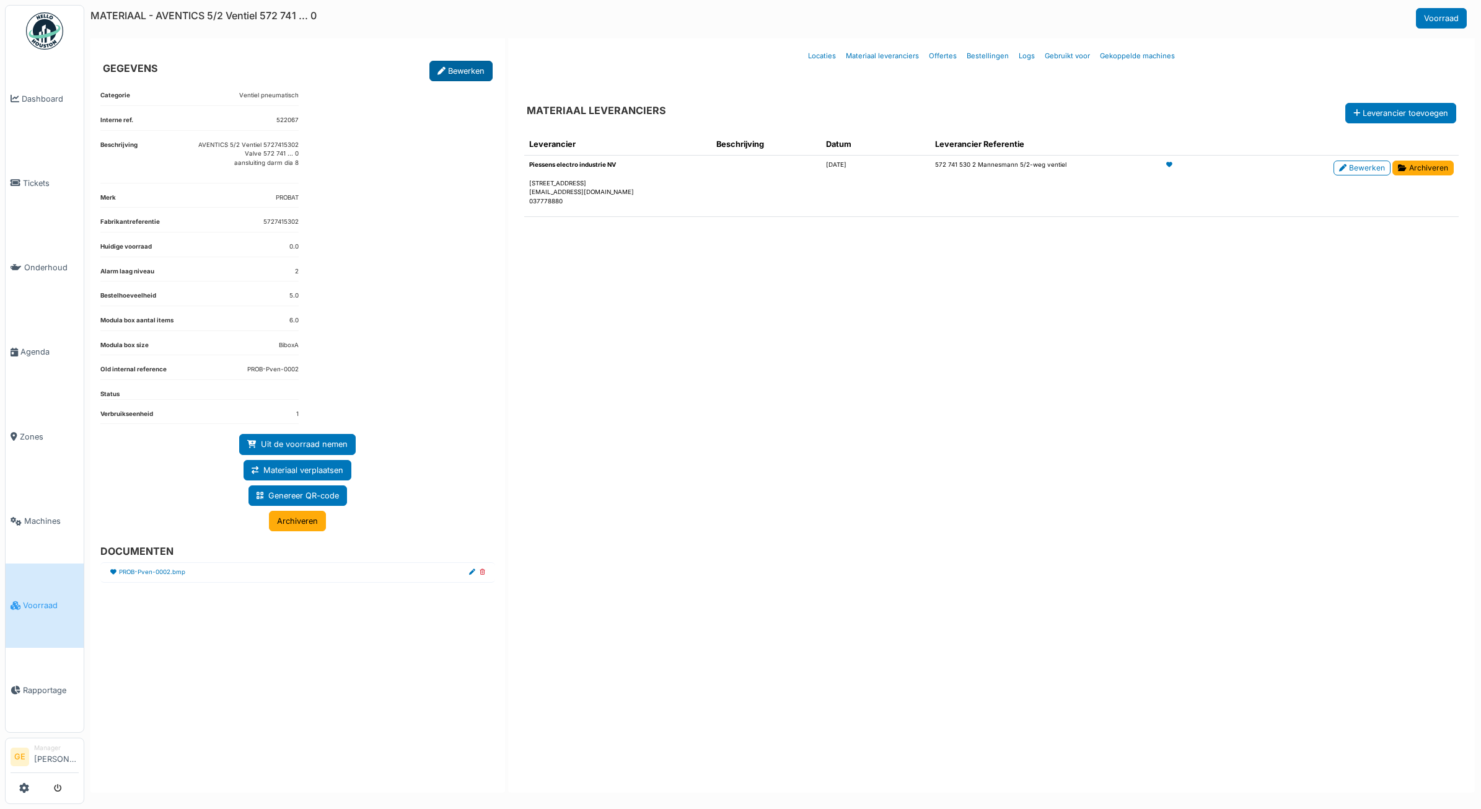
click at [450, 75] on link "Bewerken" at bounding box center [460, 71] width 63 height 20
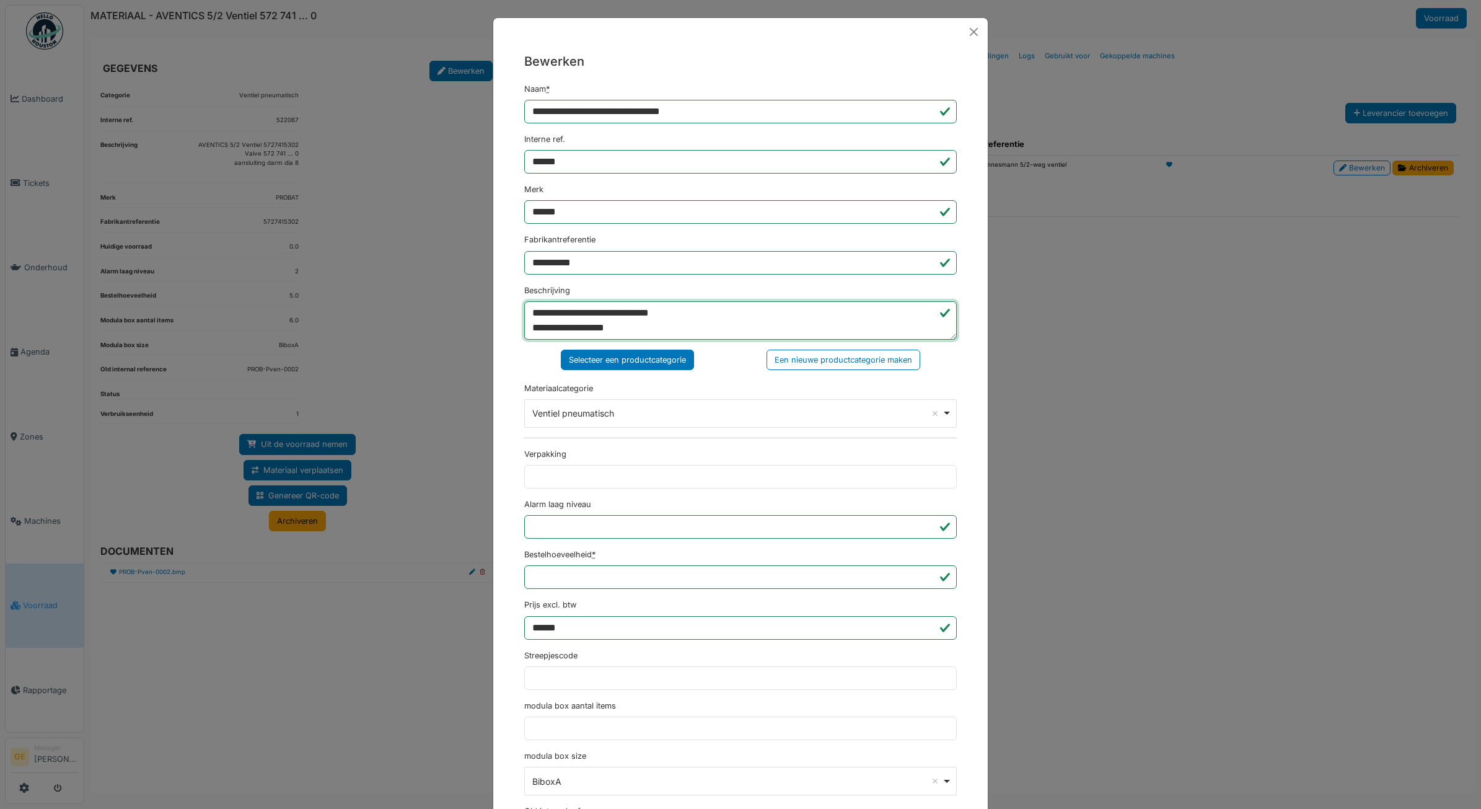
click at [752, 317] on textarea "**********" at bounding box center [740, 320] width 432 height 38
click at [688, 327] on textarea "**********" at bounding box center [740, 320] width 432 height 38
click at [734, 331] on textarea "**********" at bounding box center [740, 320] width 432 height 38
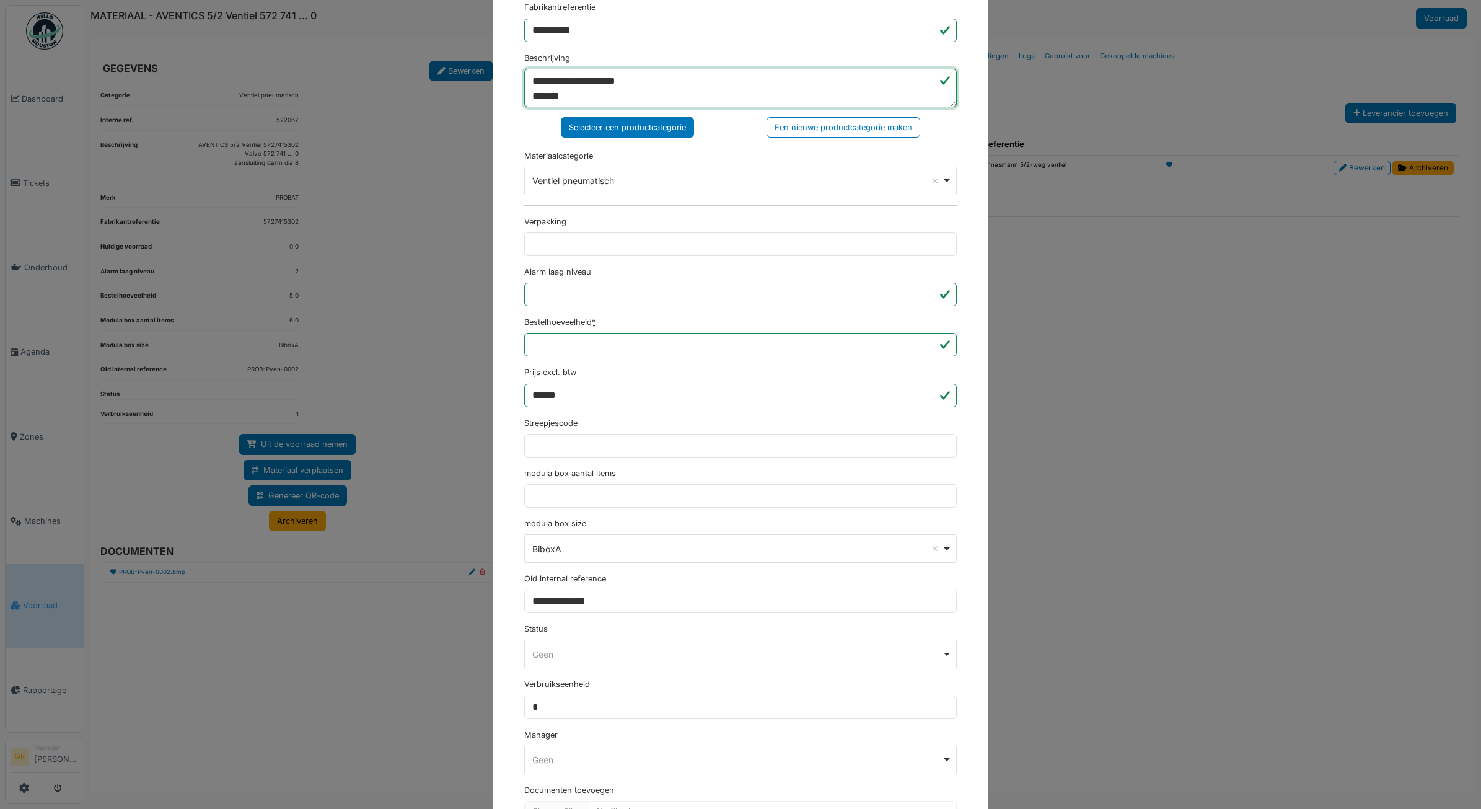
scroll to position [323, 0]
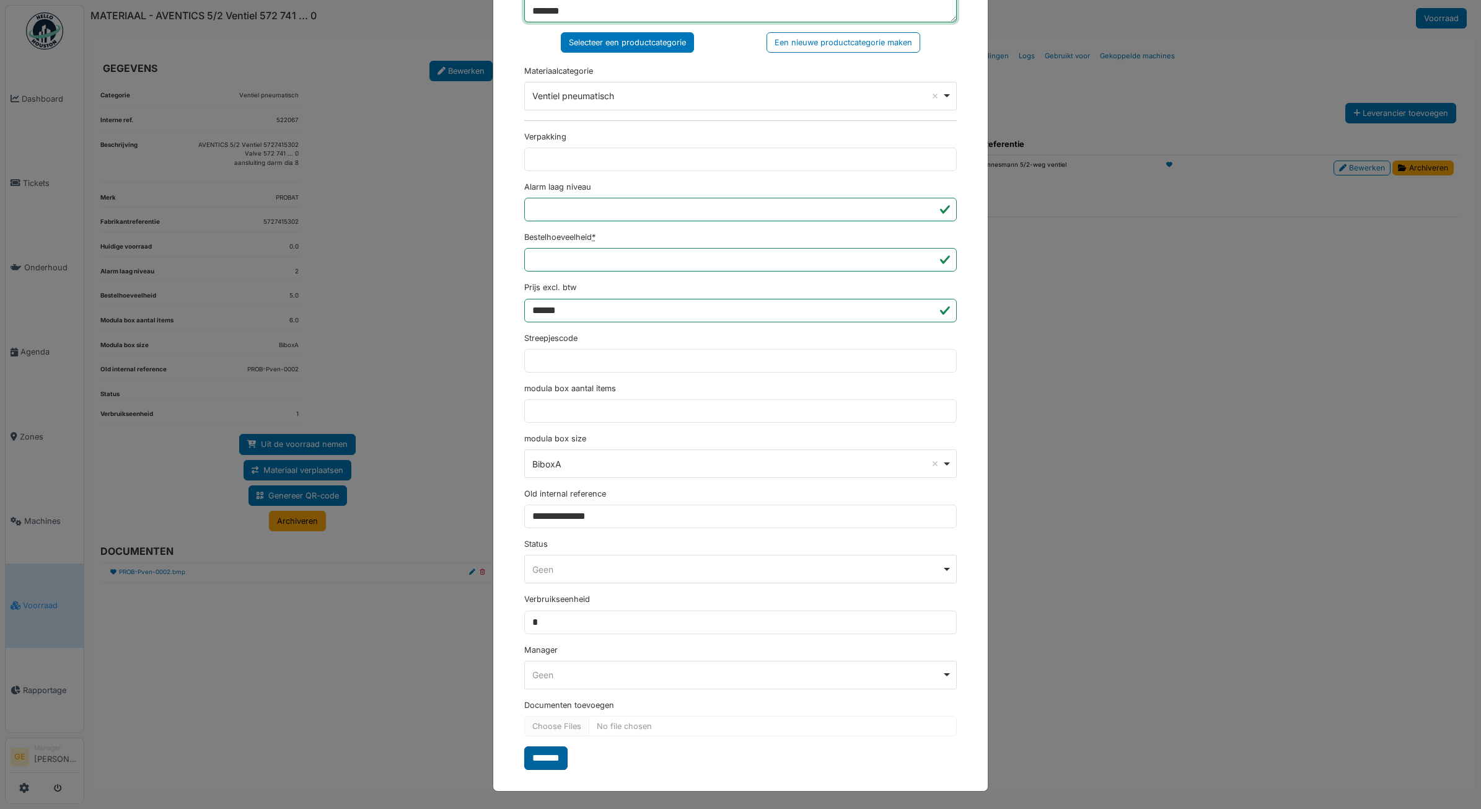
type textarea "**********"
click at [558, 753] on input "*******" at bounding box center [545, 758] width 43 height 24
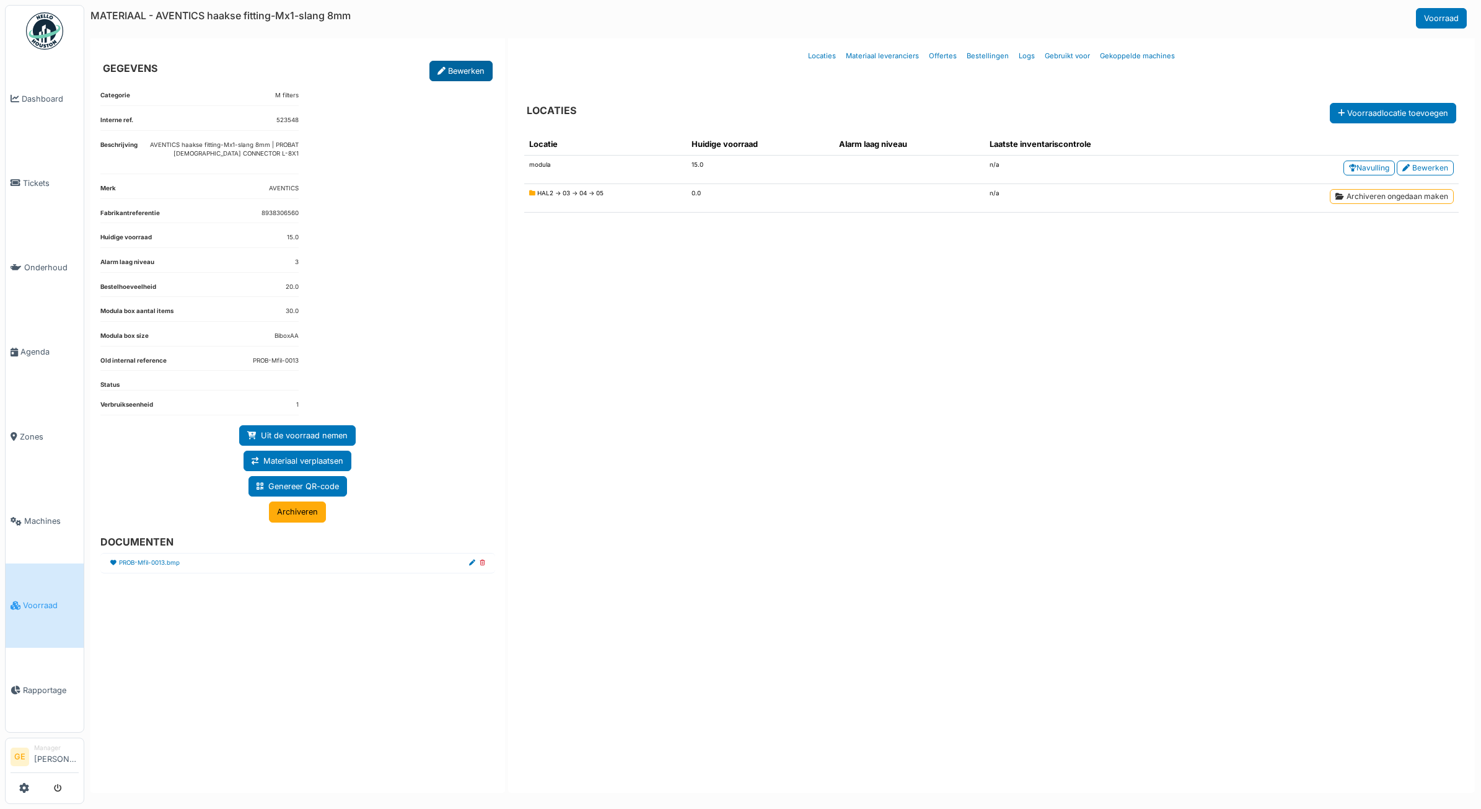
click at [454, 79] on link "Bewerken" at bounding box center [460, 71] width 63 height 20
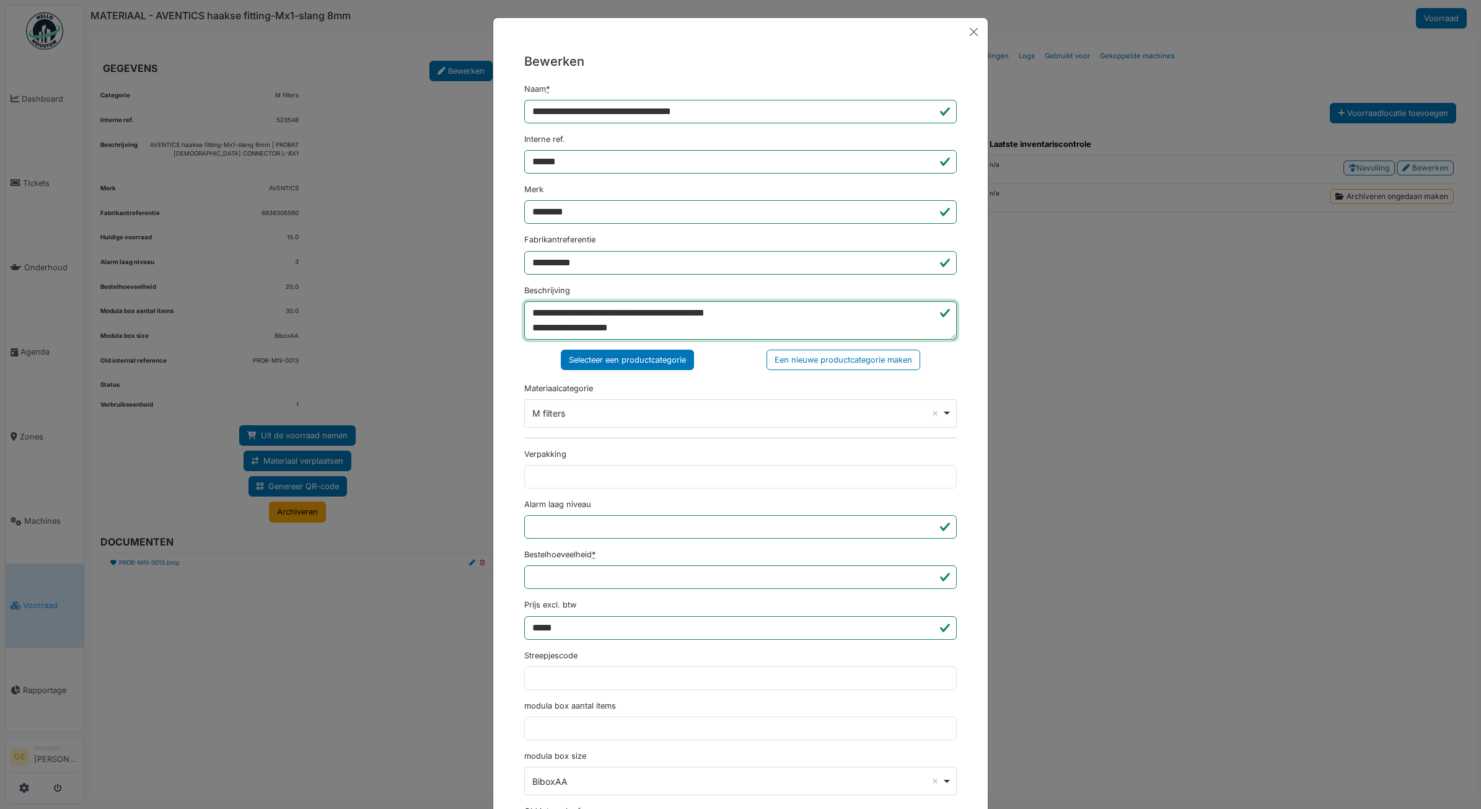
click at [655, 311] on textarea "**********" at bounding box center [740, 320] width 432 height 38
click at [847, 317] on textarea "**********" at bounding box center [740, 320] width 432 height 38
type textarea "**********"
click at [657, 104] on input "**********" at bounding box center [740, 112] width 432 height 24
type input "**********"
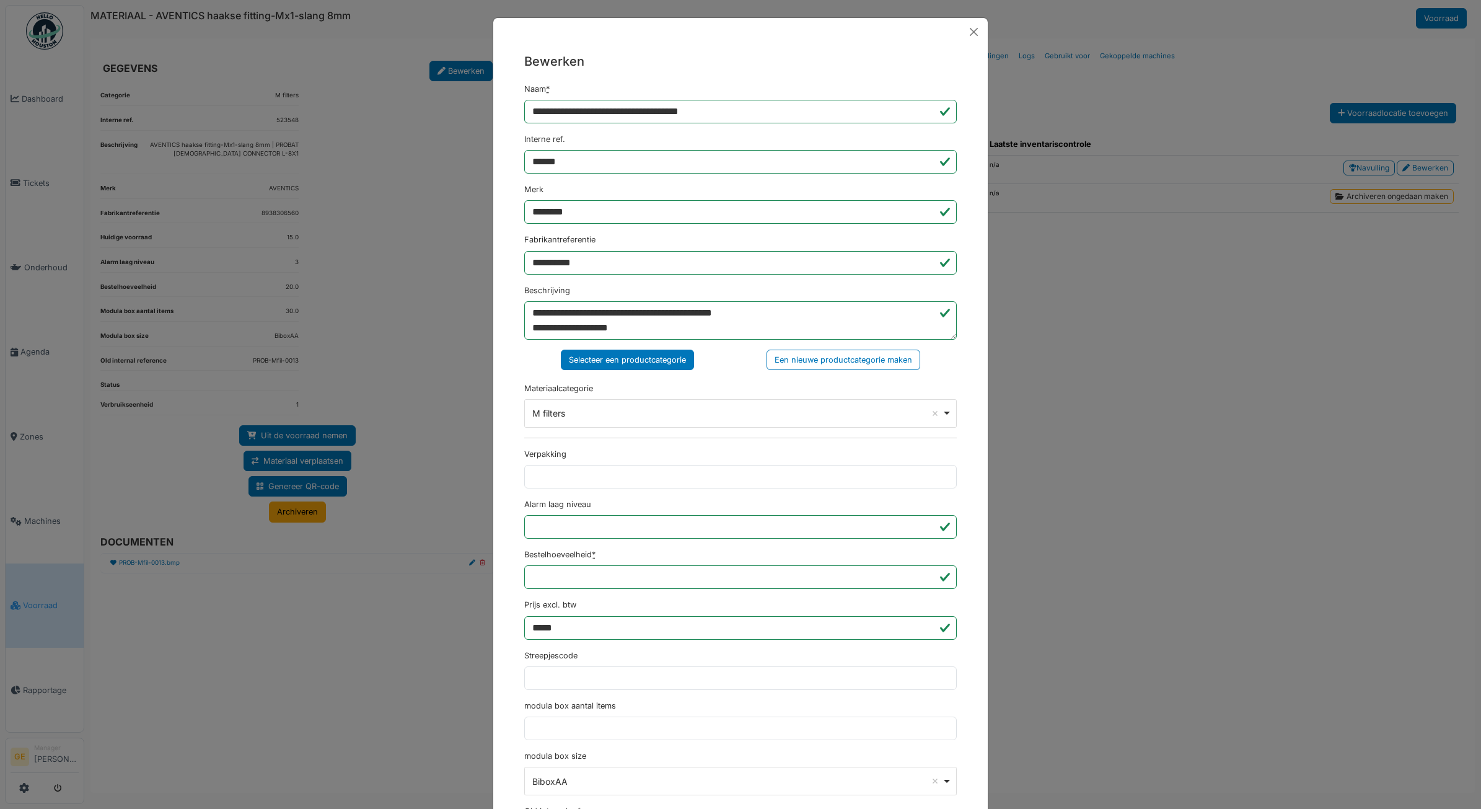
click at [682, 54] on h5 "Bewerken" at bounding box center [740, 61] width 432 height 19
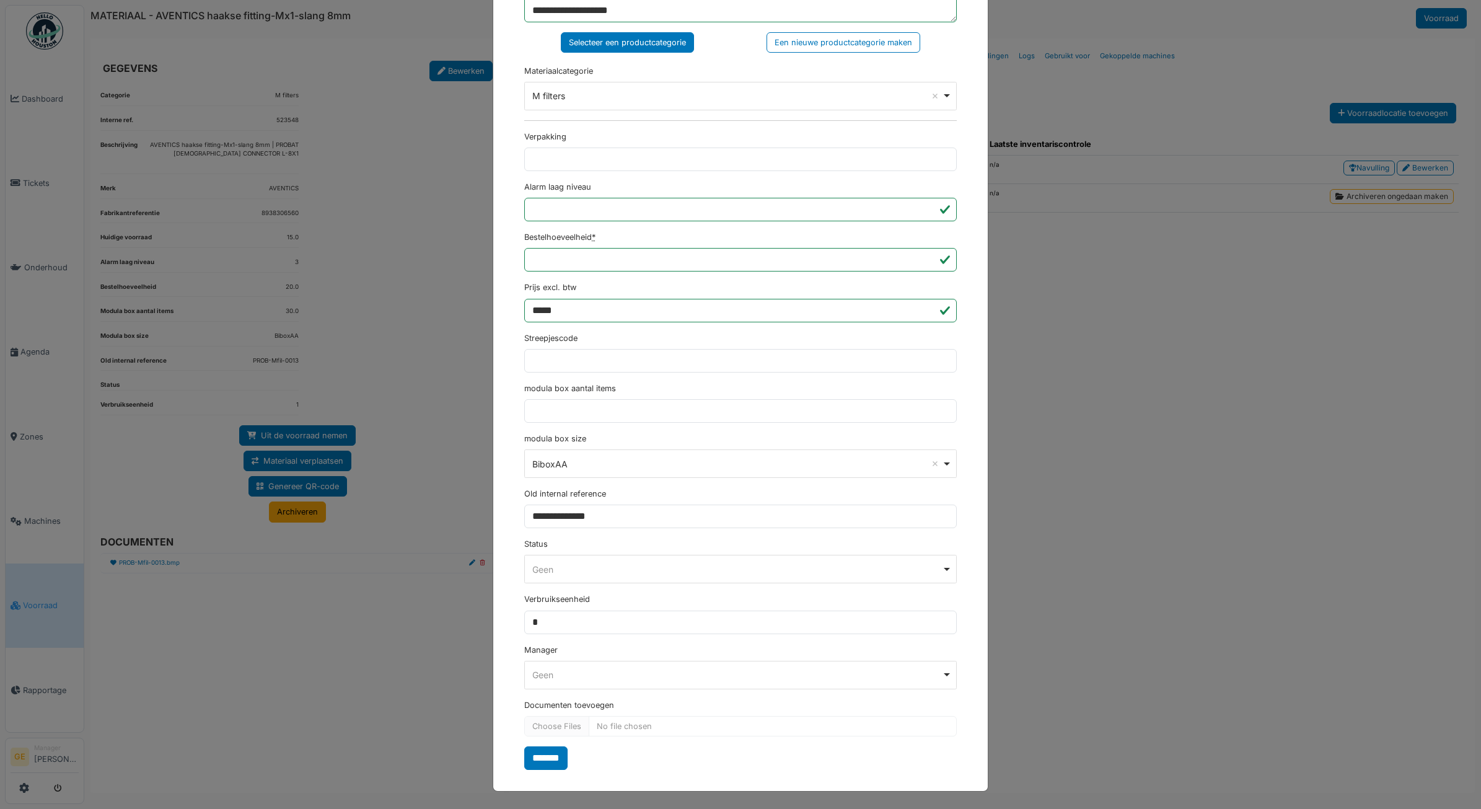
scroll to position [323, 0]
click at [558, 759] on input "*******" at bounding box center [545, 758] width 43 height 24
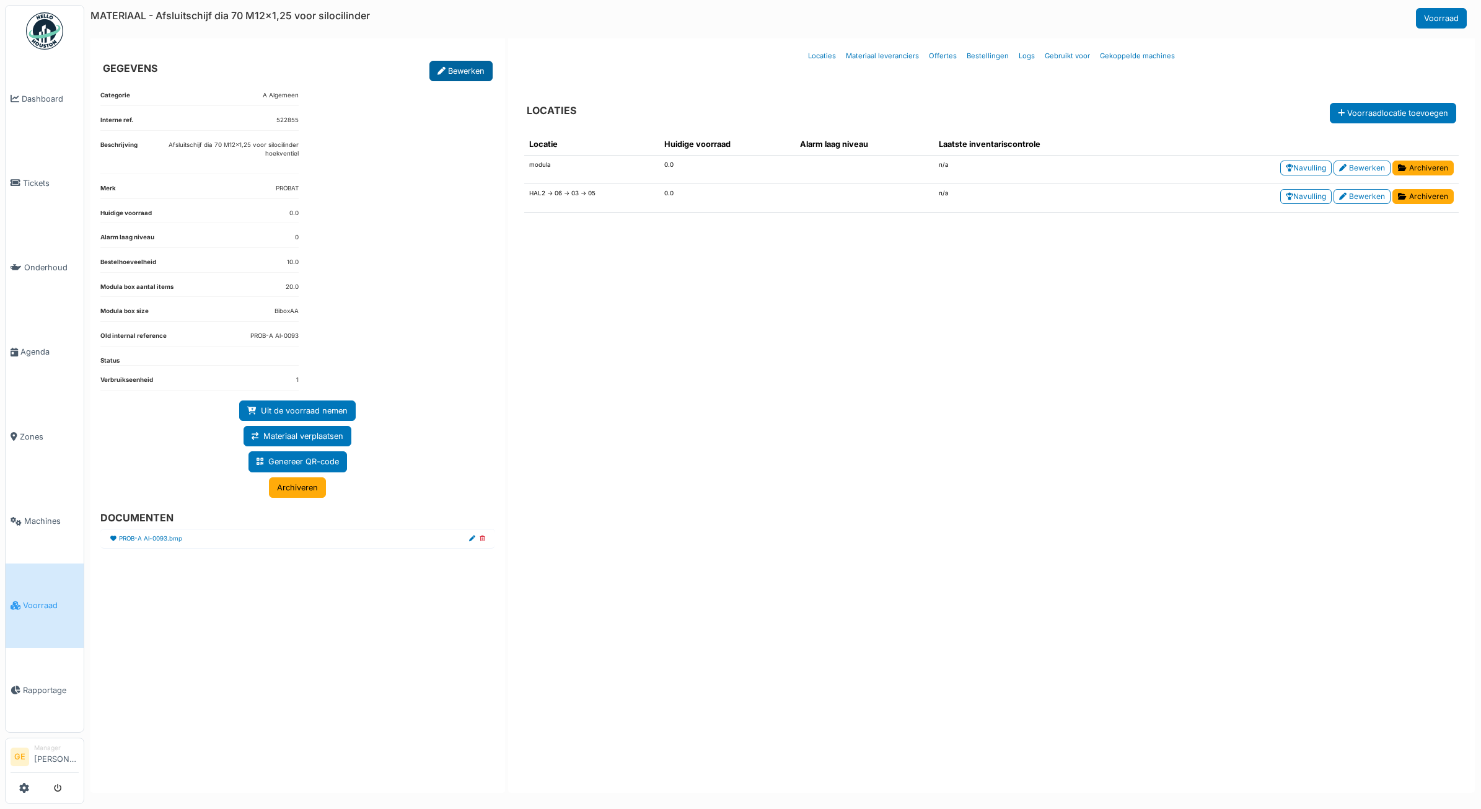
click at [463, 75] on link "Bewerken" at bounding box center [460, 71] width 63 height 20
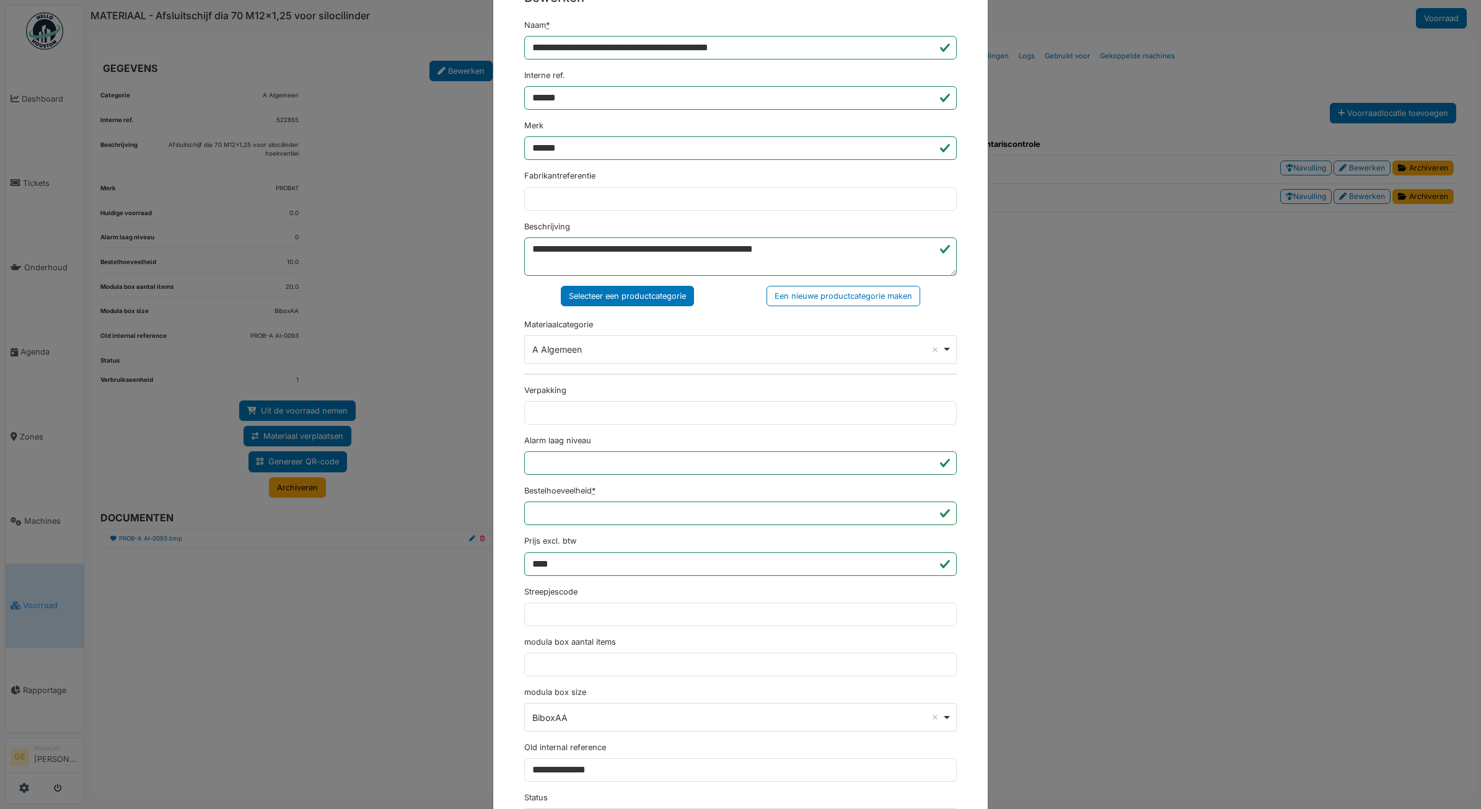
scroll to position [155, 0]
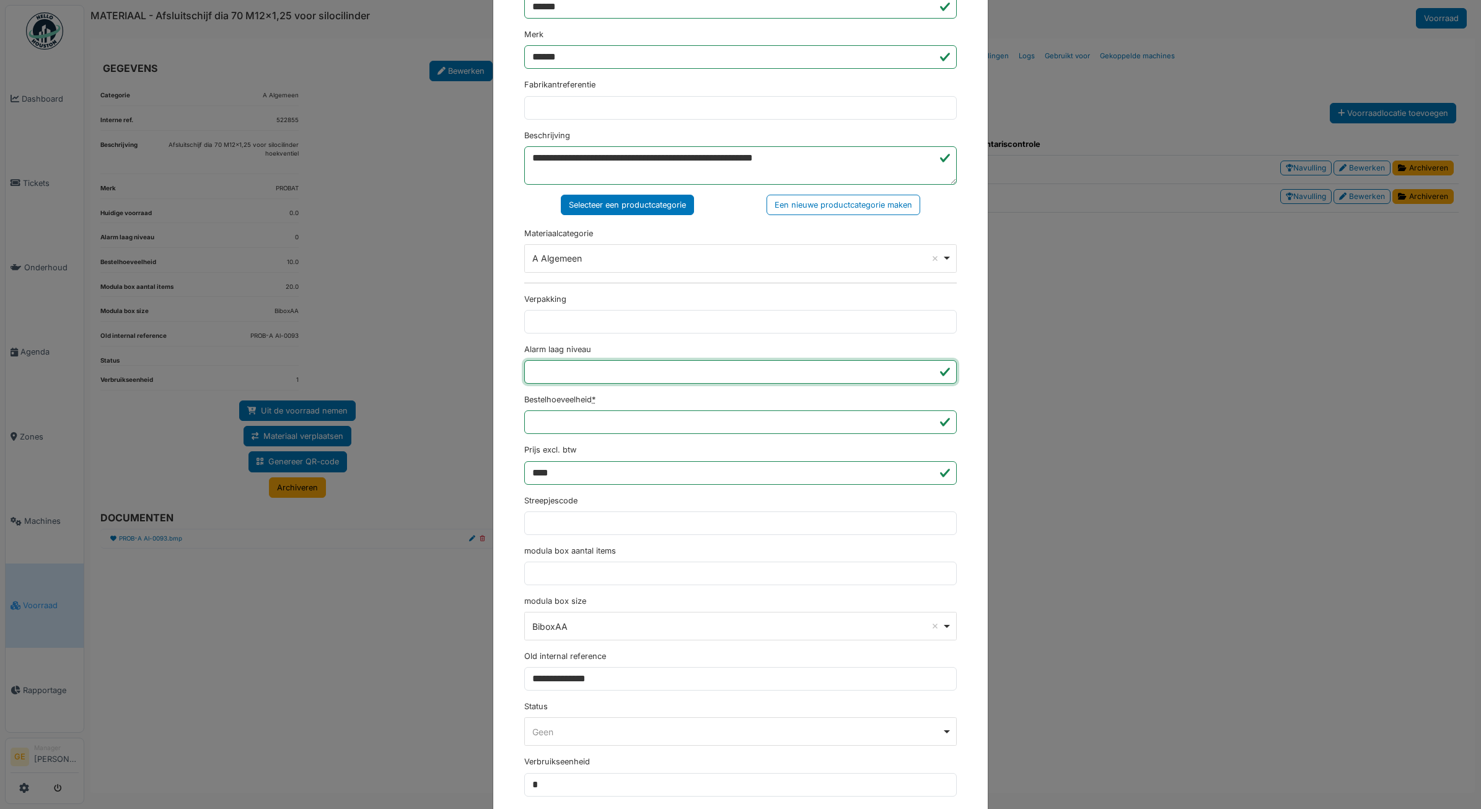
click at [564, 369] on input "*" at bounding box center [740, 372] width 432 height 24
click at [499, 248] on div "**********" at bounding box center [740, 414] width 494 height 1047
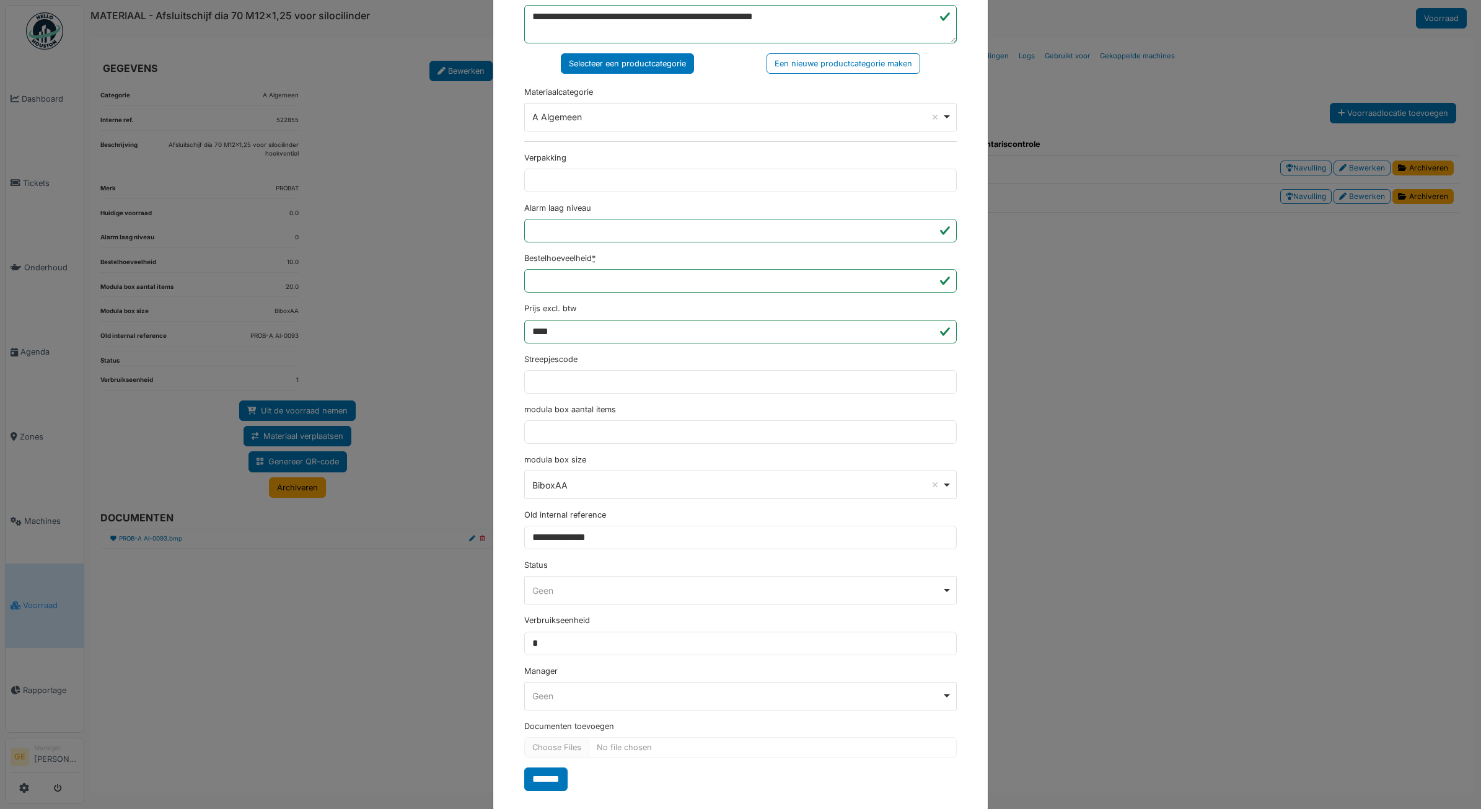
scroll to position [323, 0]
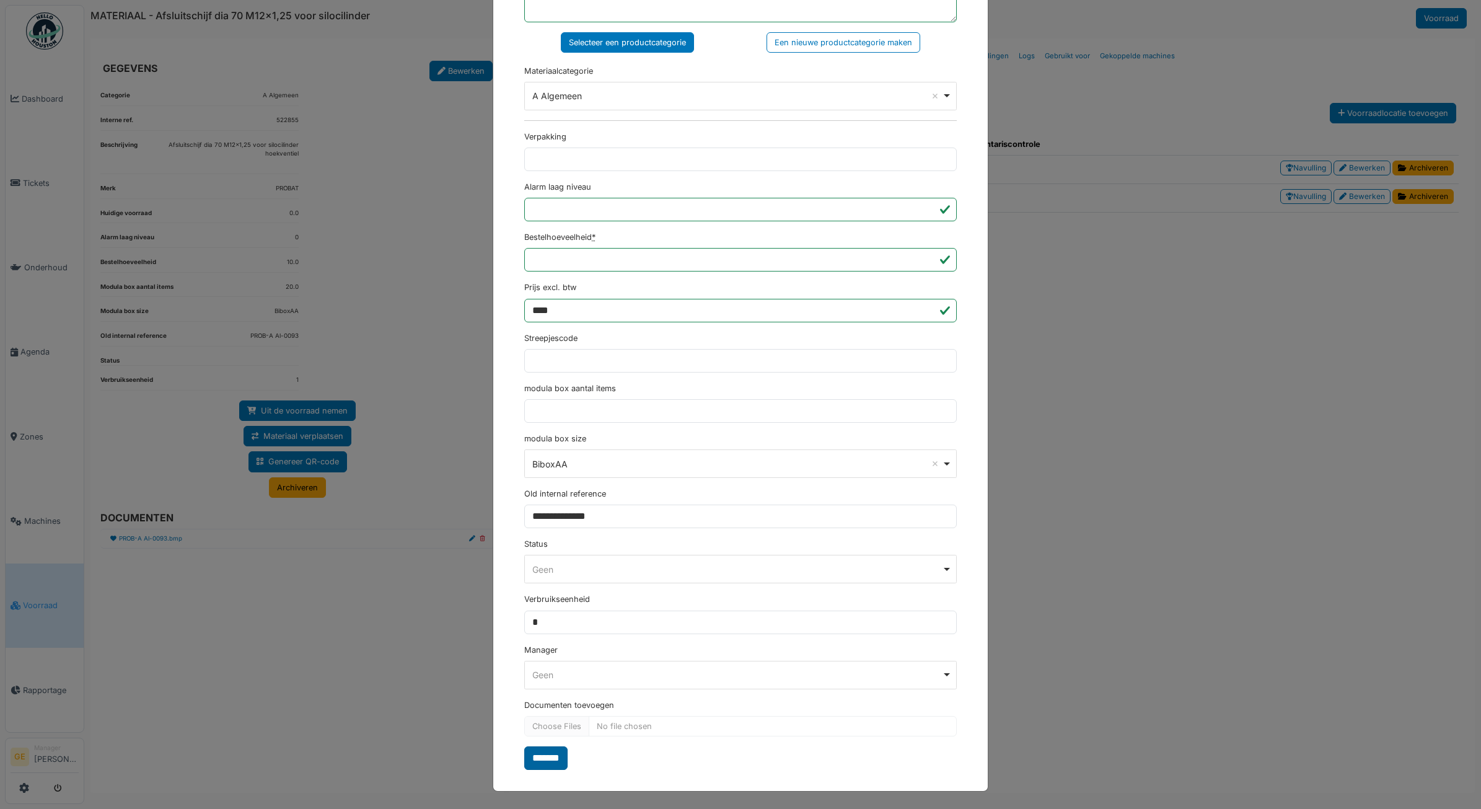
click at [555, 759] on input "*******" at bounding box center [545, 758] width 43 height 24
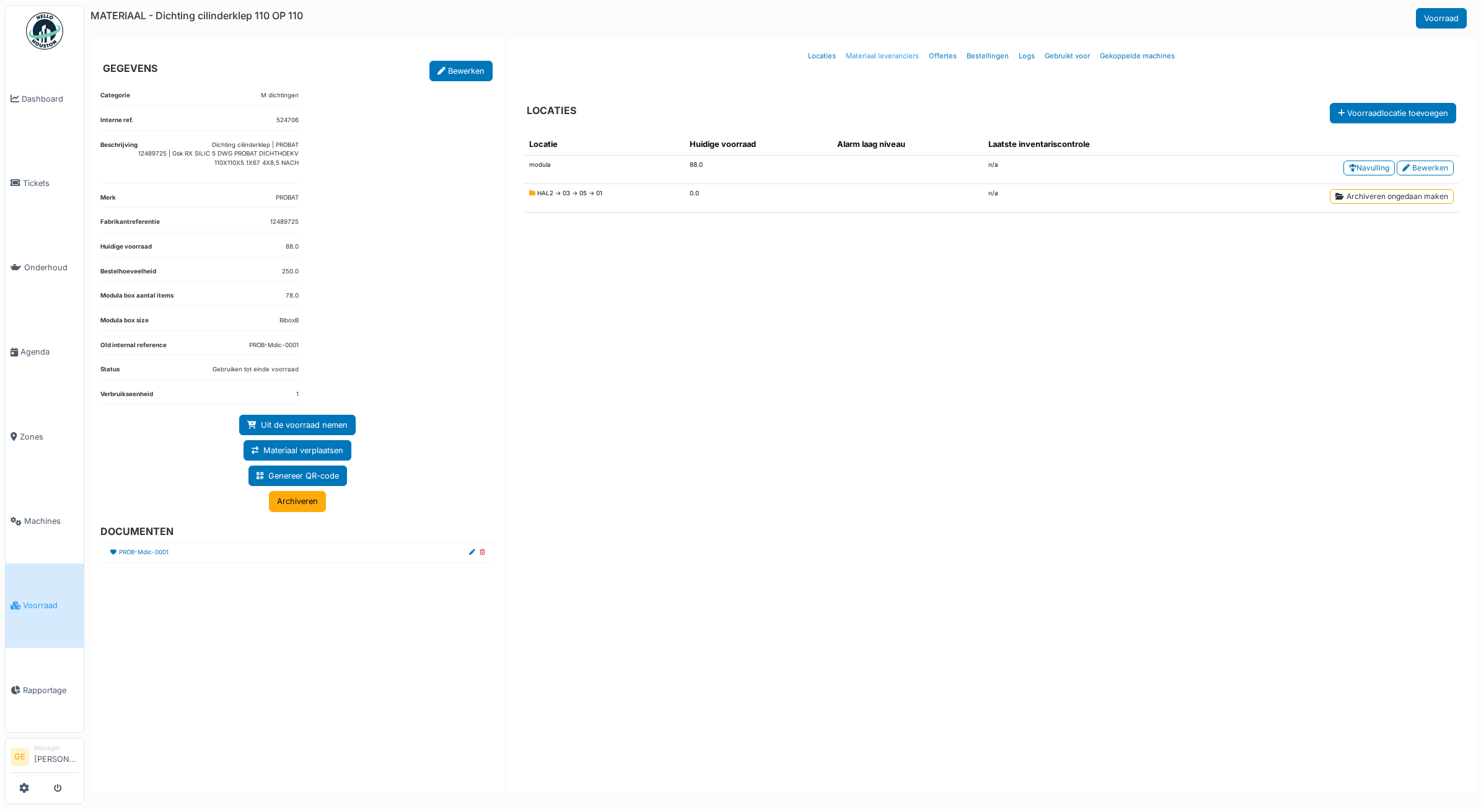
click at [893, 51] on link "Materiaal leveranciers" at bounding box center [882, 56] width 83 height 29
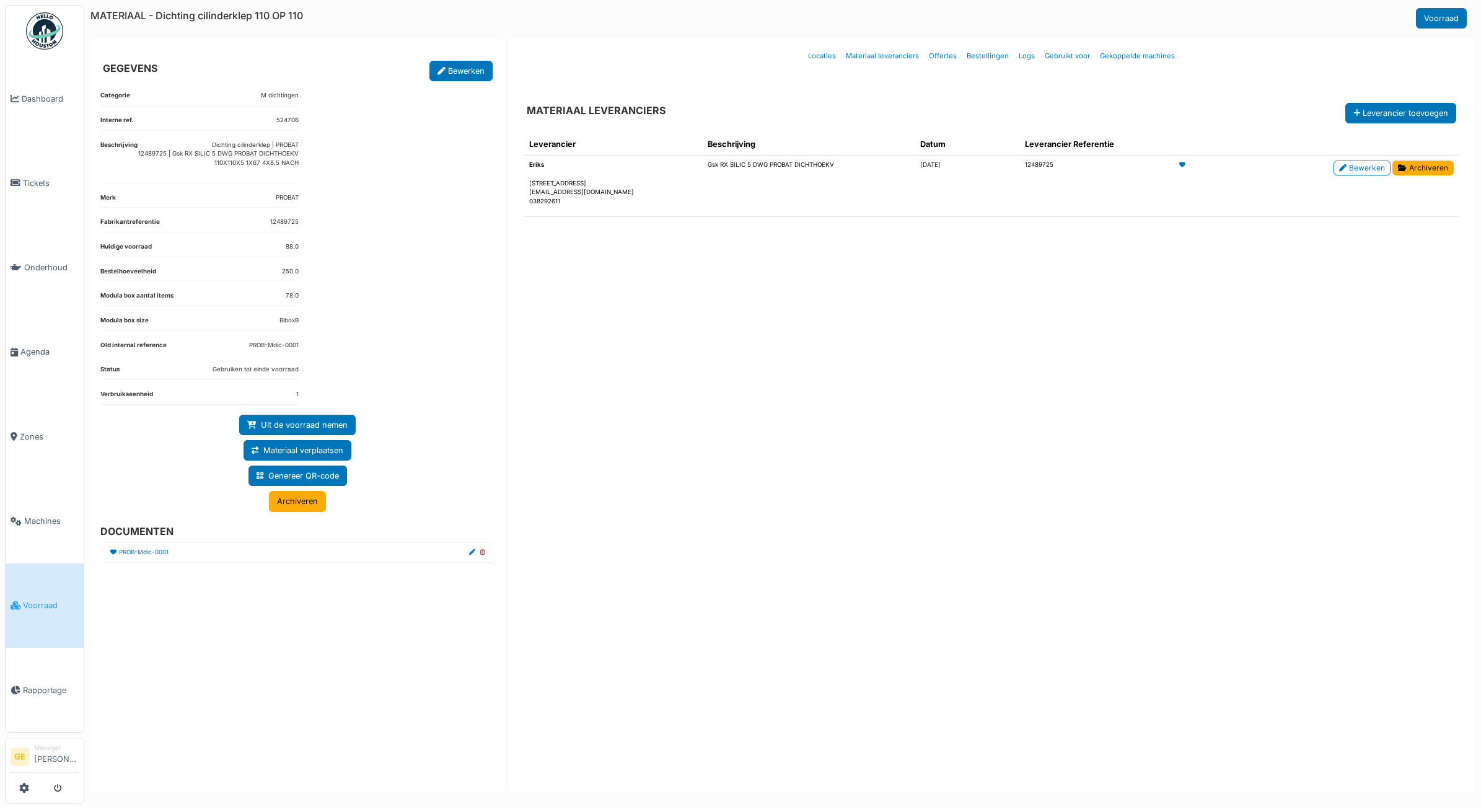
drag, startPoint x: 1081, startPoint y: 160, endPoint x: 710, endPoint y: 164, distance: 371.2
click at [710, 164] on tr "Eriks Boombekelaan 3, 2660 Hoboken, , BE liesbet.vanhoutte@eriks.be 038292611 G…" at bounding box center [991, 186] width 934 height 61
drag, startPoint x: 710, startPoint y: 164, endPoint x: 731, endPoint y: 164, distance: 21.1
copy tr "Gsk RX SILIC 5 DWG PROBAT DICHTHOEKV 28/11/2024 12489725"
click at [437, 183] on div "Categorie M dichtingen Interne ref. 524706 Beschrijving Dichting cilinderklep |…" at bounding box center [297, 433] width 415 height 705
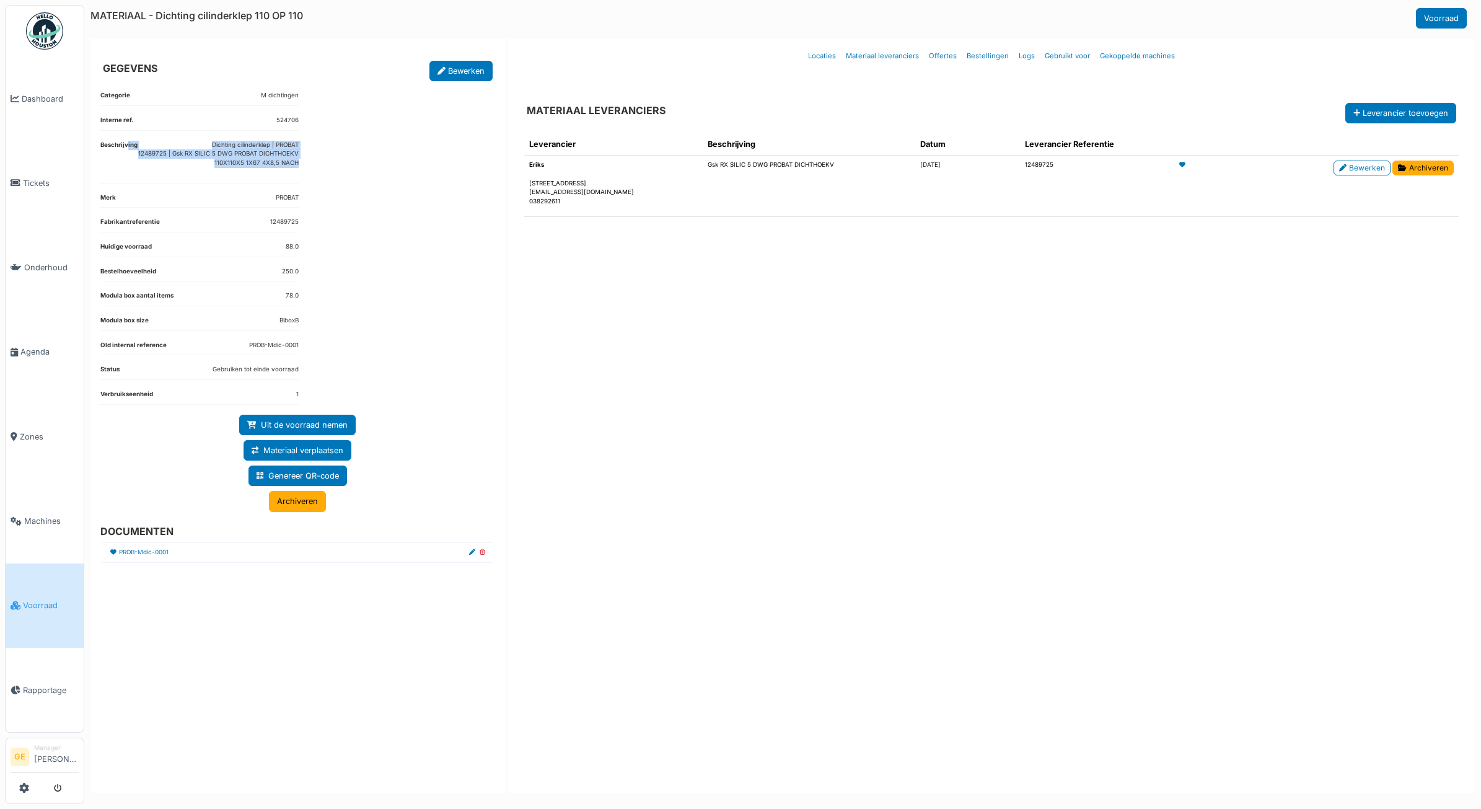
drag, startPoint x: 128, startPoint y: 154, endPoint x: 305, endPoint y: 164, distance: 178.1
click at [305, 164] on div "Categorie M dichtingen Interne ref. 524706 Beschrijving Dichting cilinderklep |…" at bounding box center [297, 433] width 415 height 705
drag, startPoint x: 305, startPoint y: 164, endPoint x: 249, endPoint y: 159, distance: 56.7
copy dl "ing Dichting cilinderklep | PROBAT 12489725 | Gsk RX SILIC 5 DWG PROBAT DICHTHO…"
click at [158, 555] on link "PROB-Mdic-0001" at bounding box center [144, 552] width 50 height 9
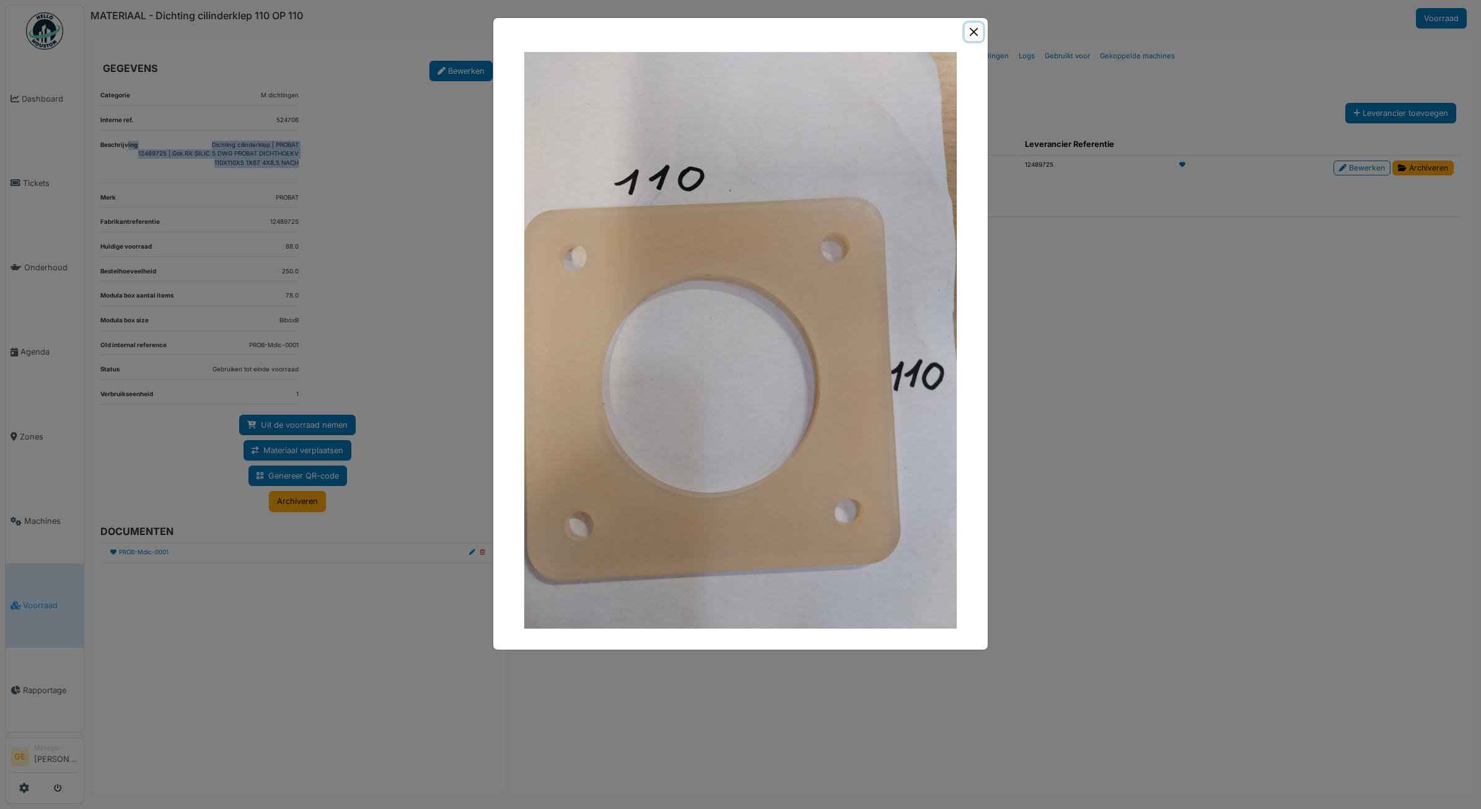
click at [968, 32] on button "Close" at bounding box center [974, 32] width 18 height 18
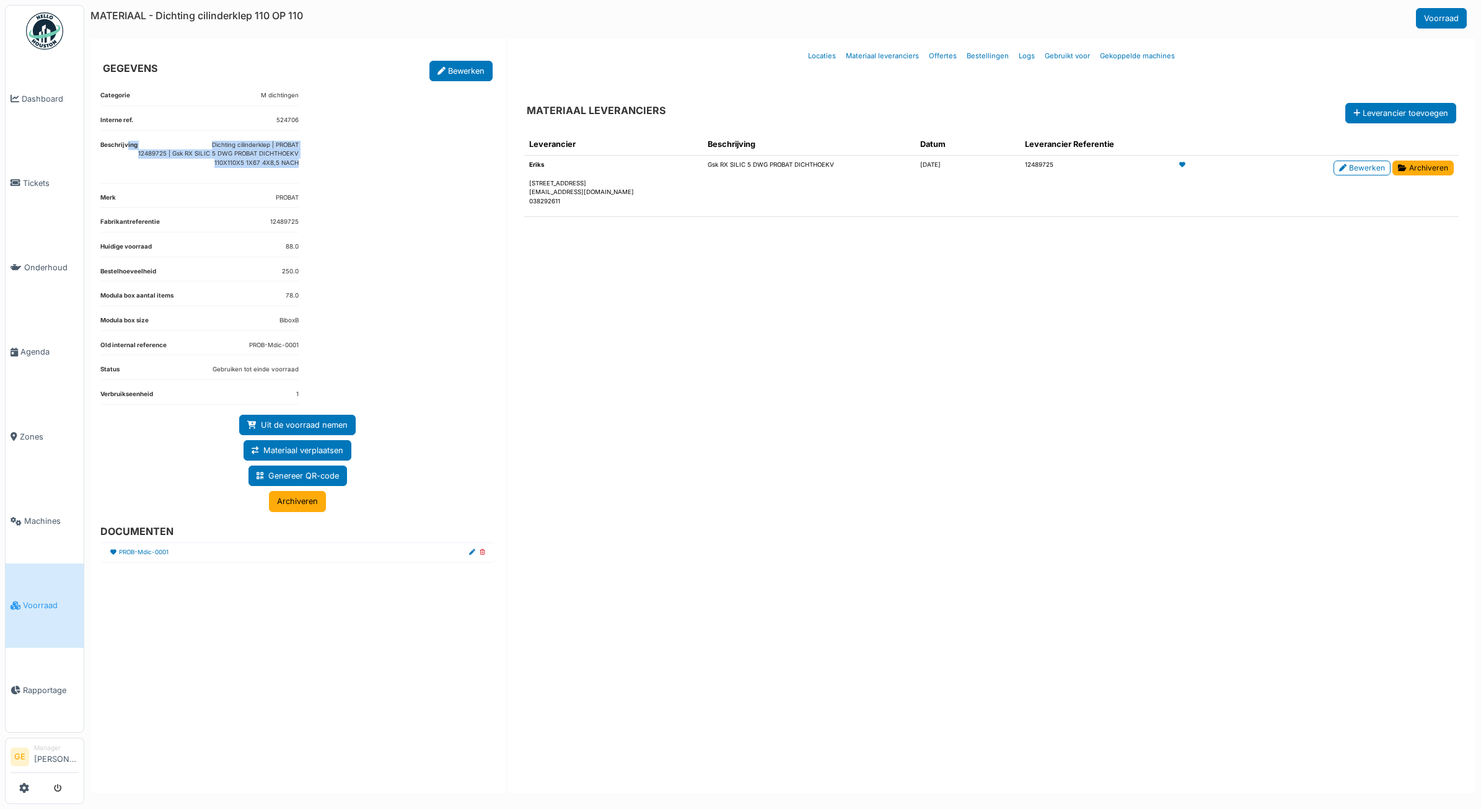
click at [46, 603] on link "Voorraad" at bounding box center [45, 605] width 78 height 84
